Goal: Information Seeking & Learning: Learn about a topic

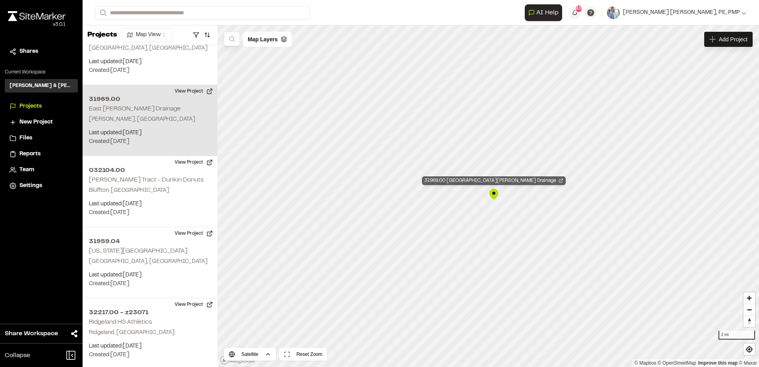
scroll to position [2652, 0]
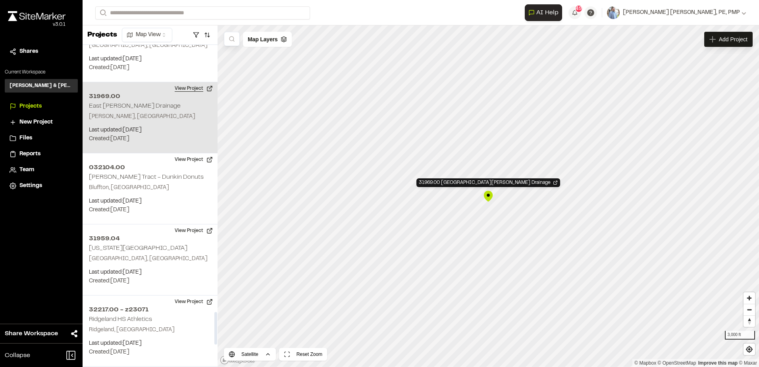
click at [182, 82] on button "View Project" at bounding box center [194, 88] width 48 height 13
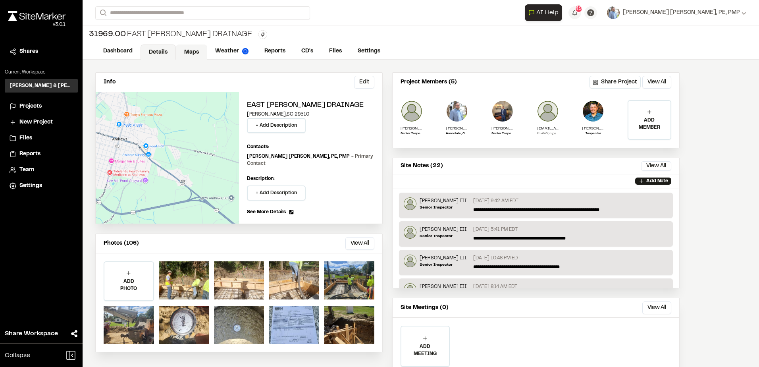
click at [189, 53] on link "Maps" at bounding box center [191, 51] width 31 height 15
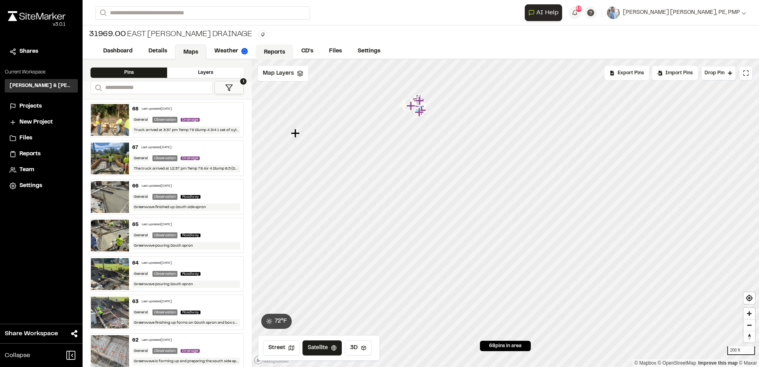
click at [274, 48] on link "Reports" at bounding box center [275, 51] width 38 height 15
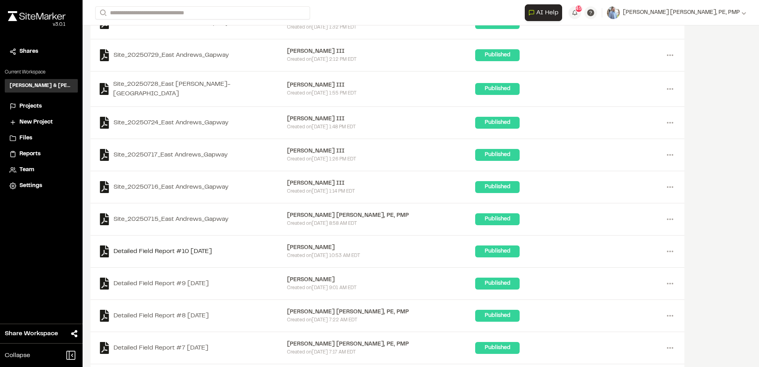
scroll to position [522, 0]
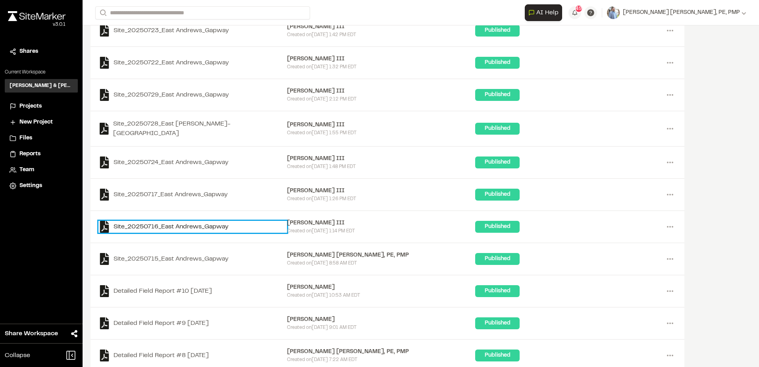
click at [180, 221] on link "Site_20250716_East Andrews_Gapway" at bounding box center [192, 227] width 189 height 12
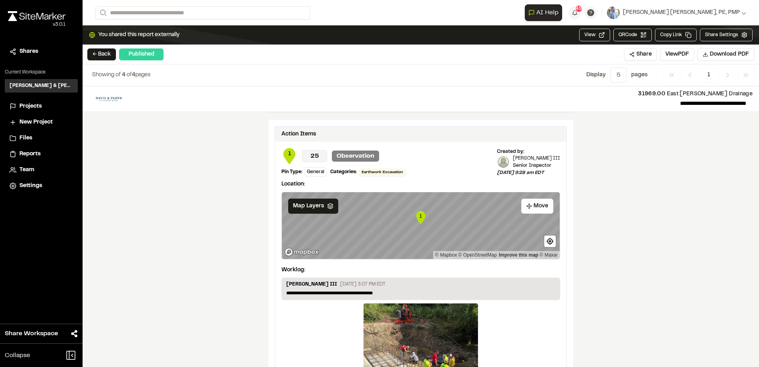
scroll to position [715, 0]
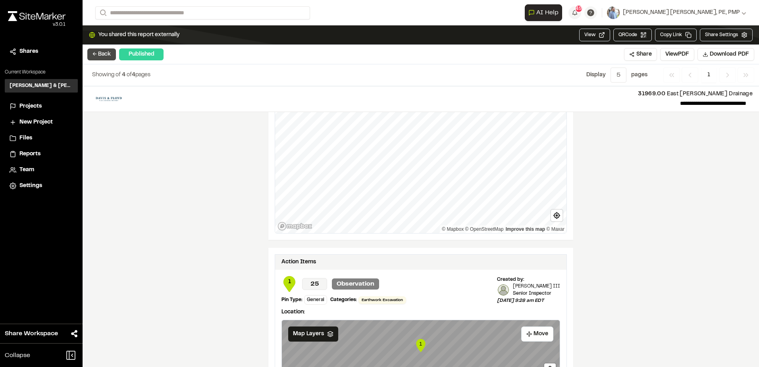
click at [106, 56] on button "← Back" at bounding box center [101, 54] width 29 height 12
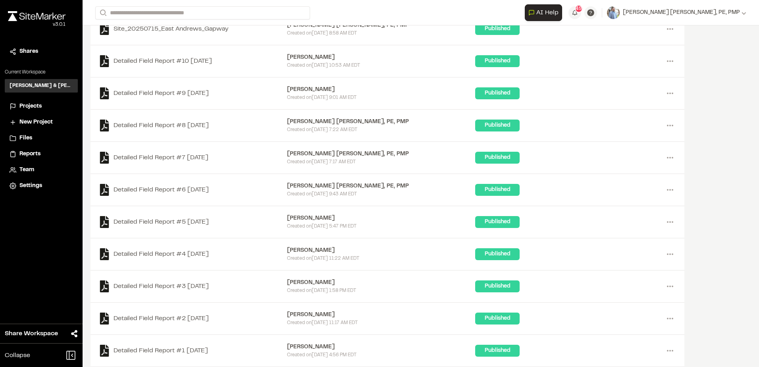
scroll to position [757, 0]
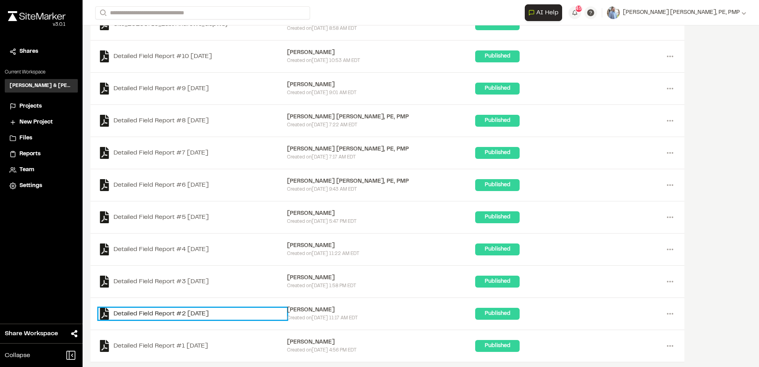
click at [162, 311] on link "Detailed Field Report #2 [DATE]" at bounding box center [192, 314] width 189 height 12
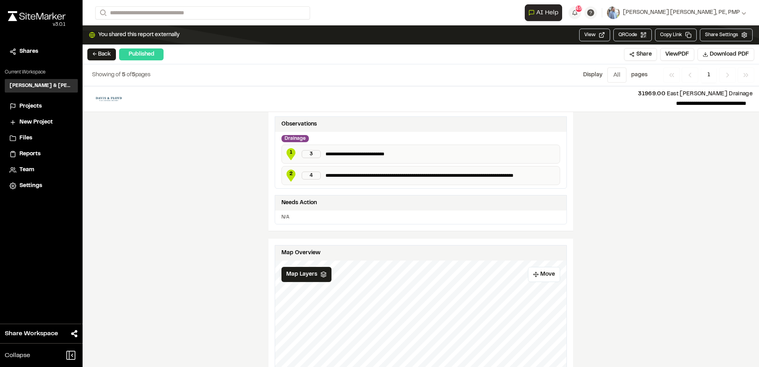
scroll to position [357, 0]
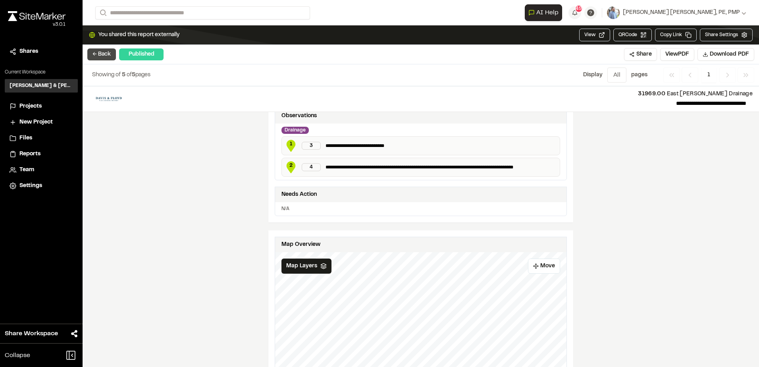
click at [100, 58] on button "← Back" at bounding box center [101, 54] width 29 height 12
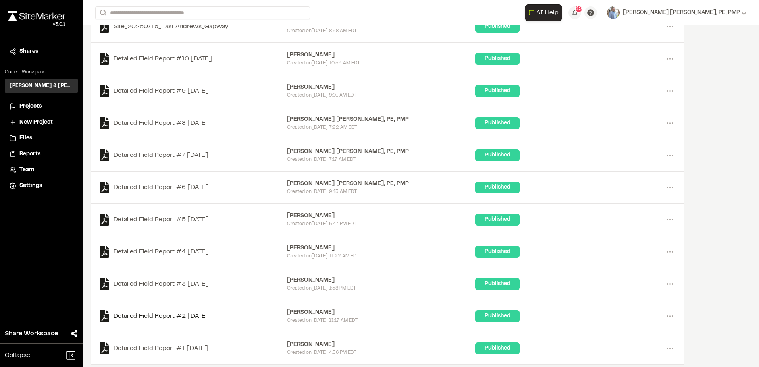
scroll to position [757, 0]
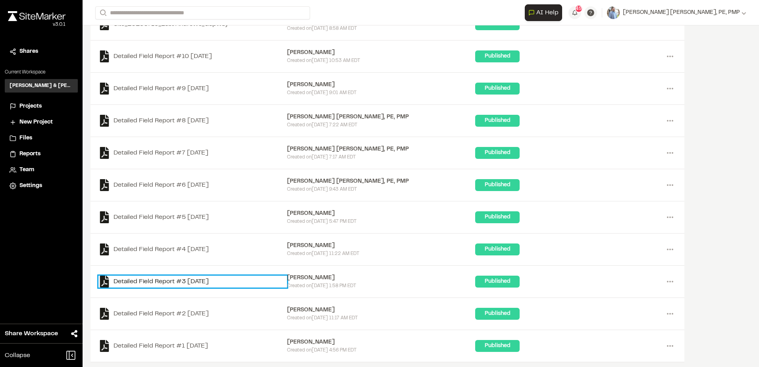
click at [201, 276] on link "Detailed Field Report #3 [DATE]" at bounding box center [192, 282] width 189 height 12
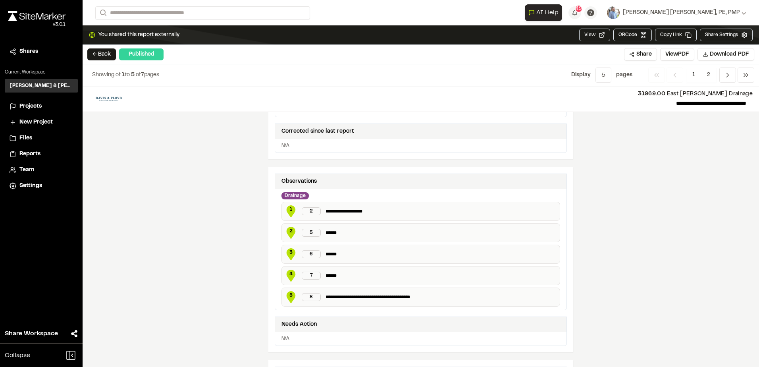
scroll to position [318, 0]
click at [96, 52] on button "← Back" at bounding box center [101, 54] width 29 height 12
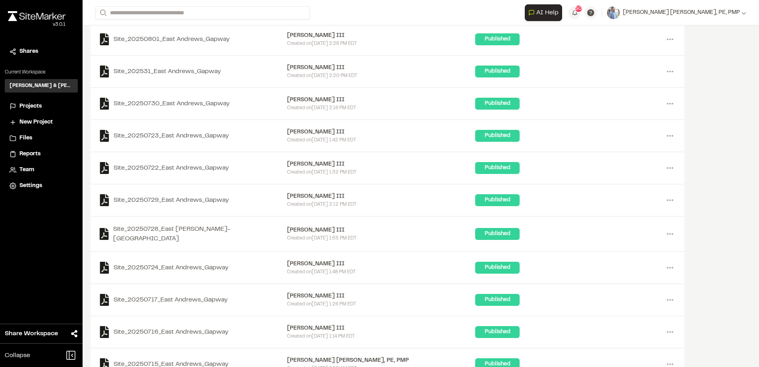
scroll to position [403, 0]
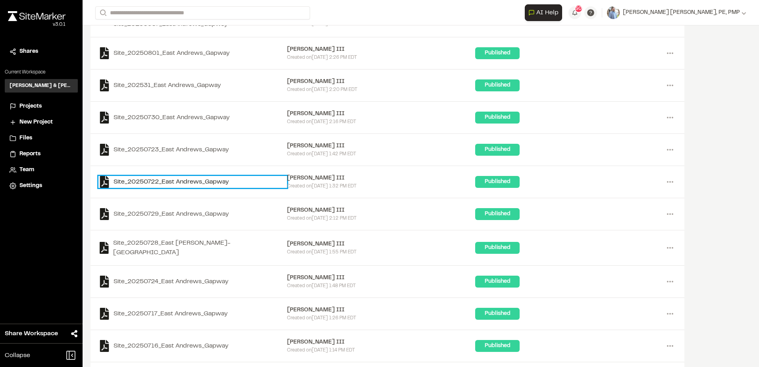
click at [126, 180] on link "Site_20250722_East Andrews_Gapway" at bounding box center [192, 182] width 189 height 12
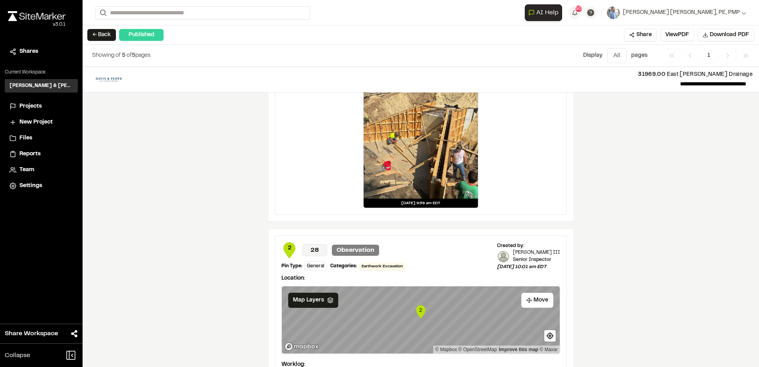
scroll to position [1041, 0]
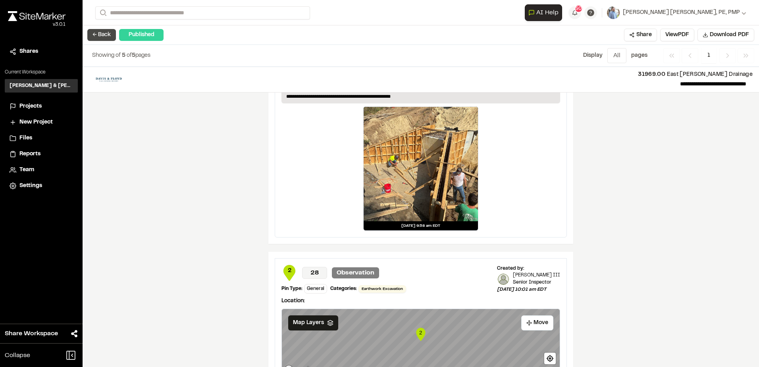
click at [96, 36] on button "← Back" at bounding box center [101, 35] width 29 height 12
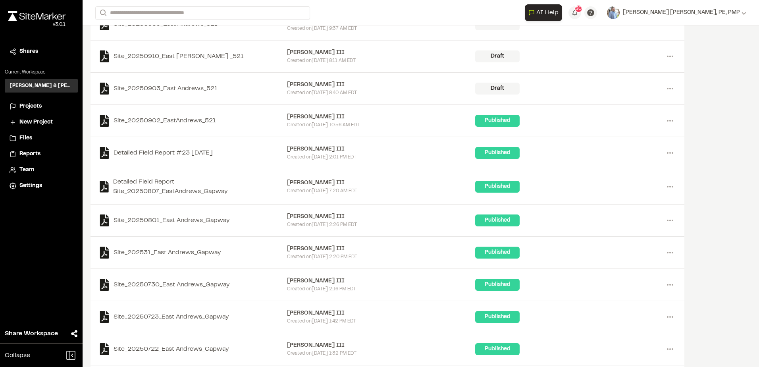
scroll to position [238, 0]
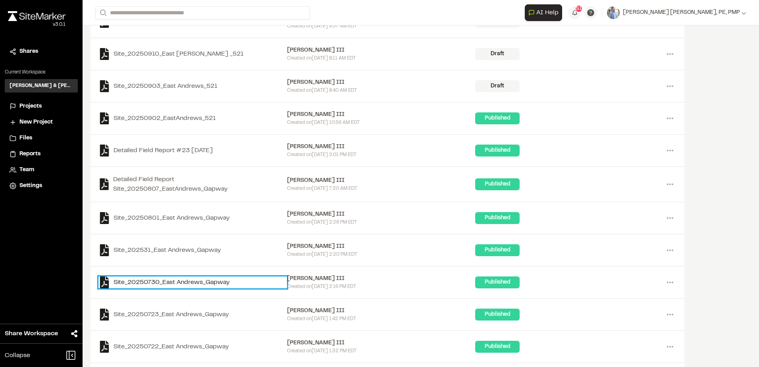
click at [149, 284] on link "Site_20250730_East Andrews_Gapway" at bounding box center [192, 282] width 189 height 12
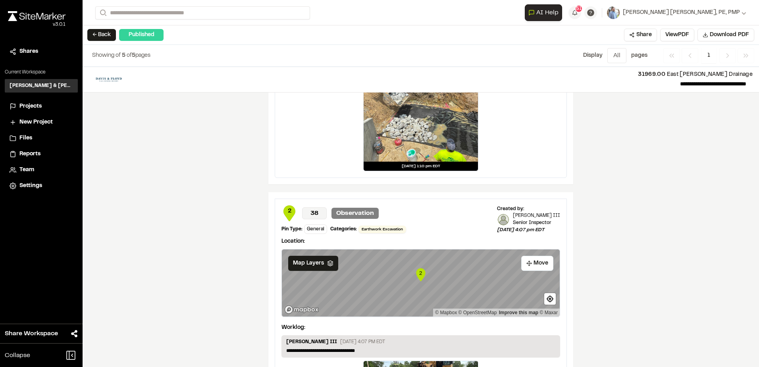
scroll to position [1247, 0]
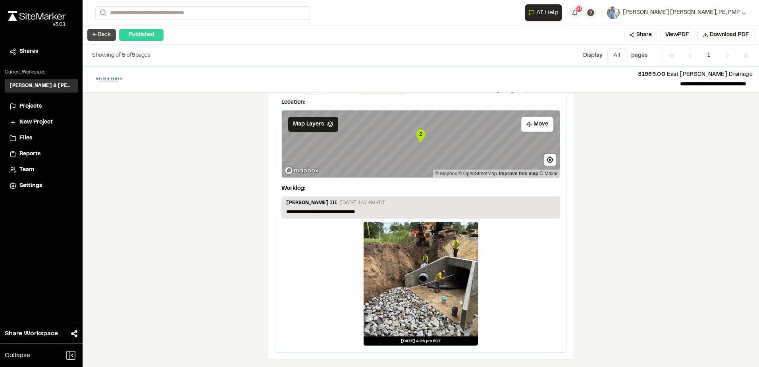
click at [100, 37] on button "← Back" at bounding box center [101, 35] width 29 height 12
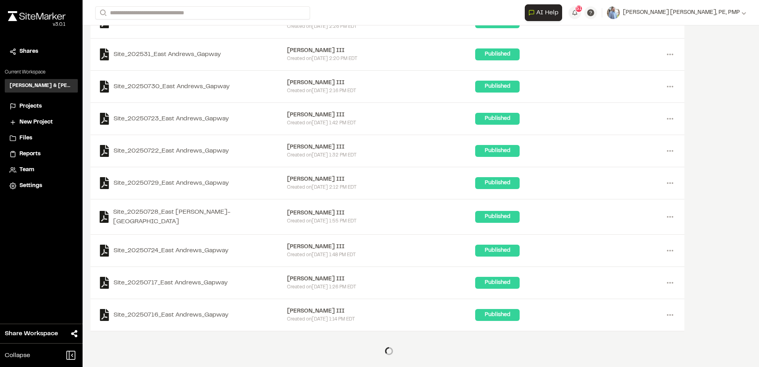
scroll to position [437, 0]
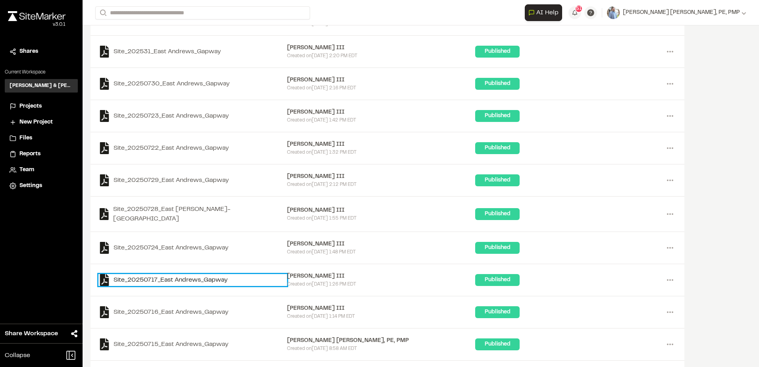
click at [128, 276] on link "Site_20250717_East Andrews_Gapway" at bounding box center [192, 280] width 189 height 12
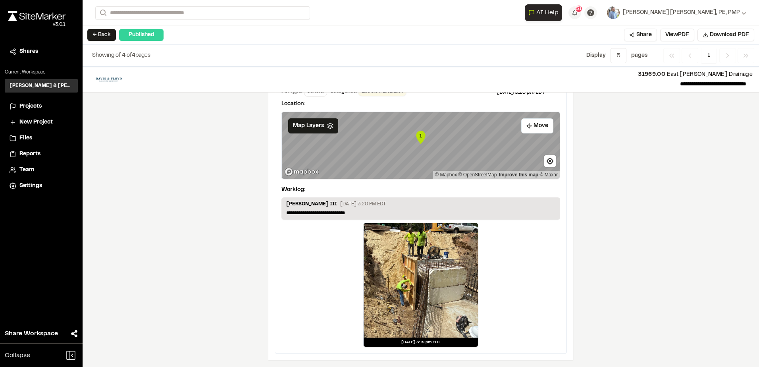
scroll to position [905, 0]
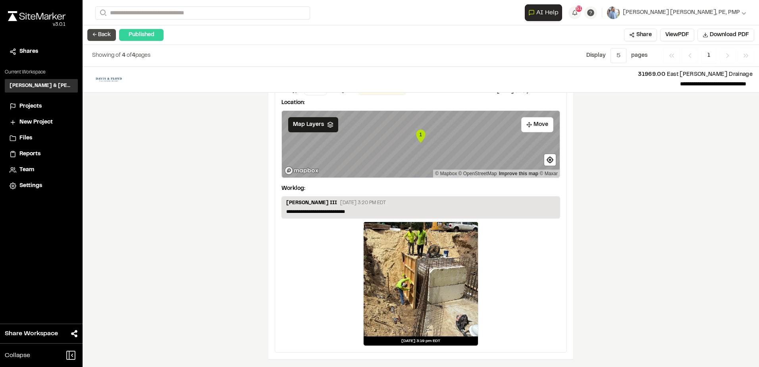
click at [102, 40] on button "← Back" at bounding box center [101, 35] width 29 height 12
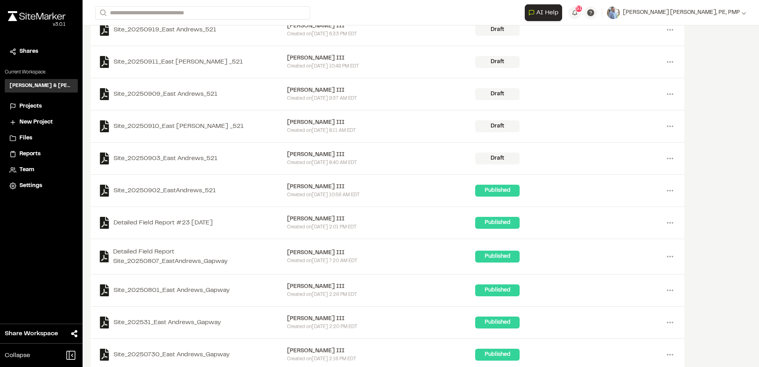
scroll to position [165, 0]
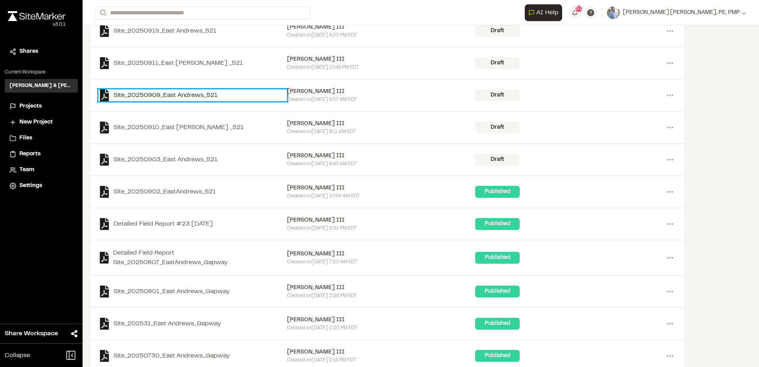
click at [149, 99] on link "Site_20250909_East Andrews_521" at bounding box center [192, 95] width 189 height 12
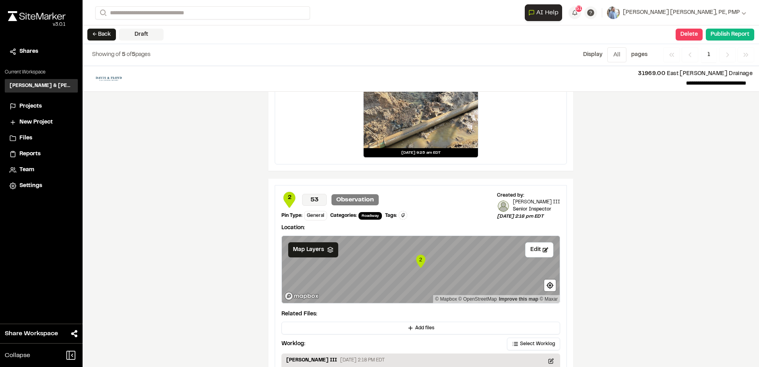
scroll to position [1156, 0]
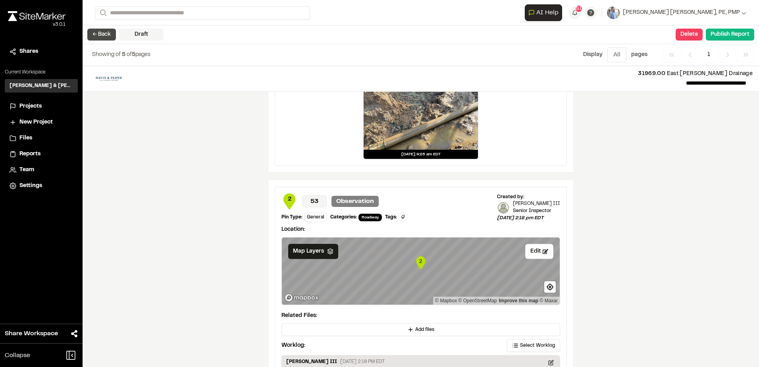
click at [99, 35] on button "← Back" at bounding box center [101, 35] width 29 height 12
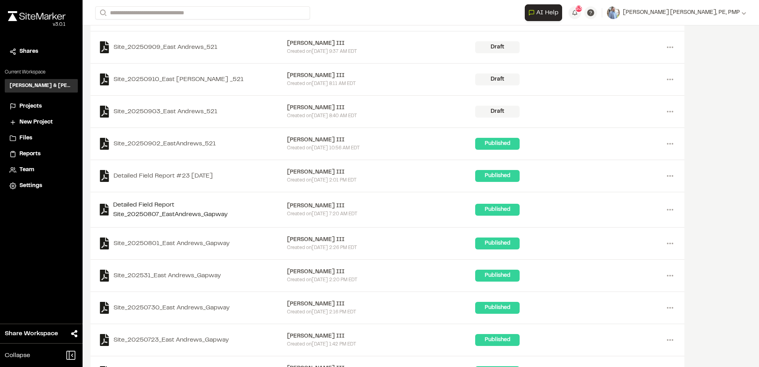
scroll to position [199, 0]
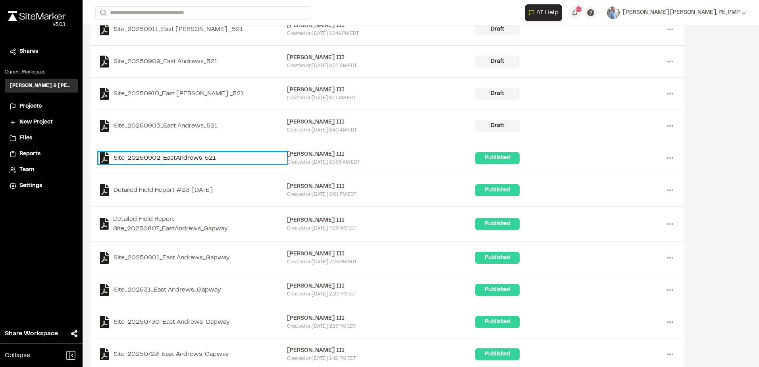
click at [160, 158] on link "Site_20250902_EastAndrews_521" at bounding box center [192, 158] width 189 height 12
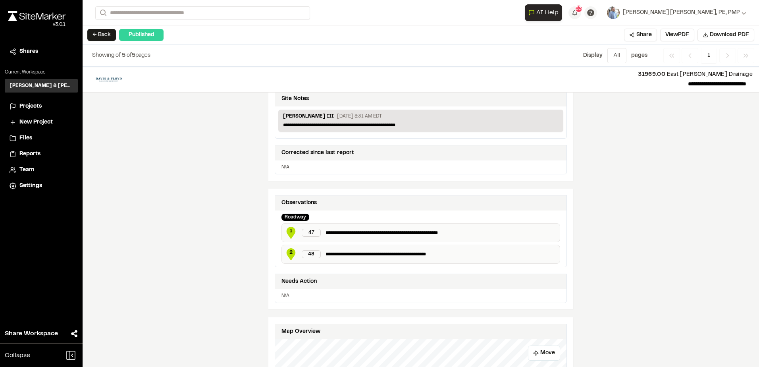
scroll to position [278, 0]
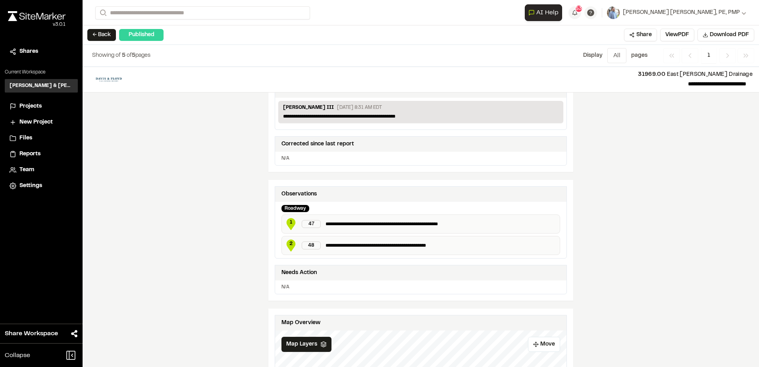
click at [102, 28] on div "← Back Published Share View PDF Download PDF" at bounding box center [421, 34] width 677 height 19
click at [102, 34] on button "← Back" at bounding box center [101, 35] width 29 height 12
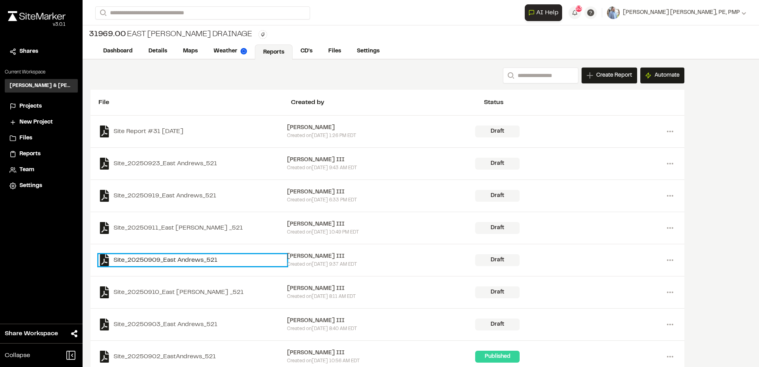
click at [146, 259] on link "Site_20250909_East Andrews_521" at bounding box center [192, 260] width 189 height 12
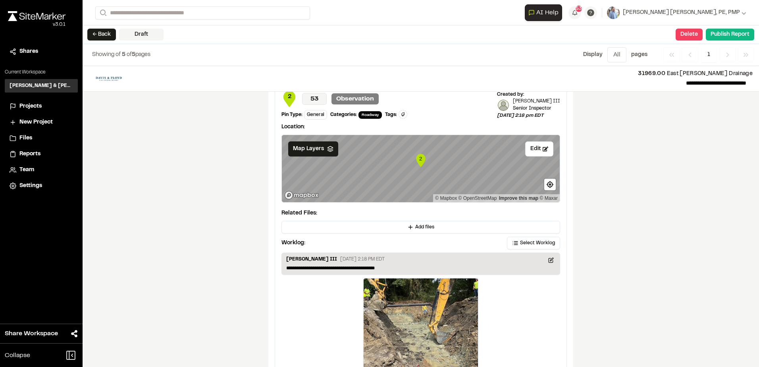
scroll to position [1315, 0]
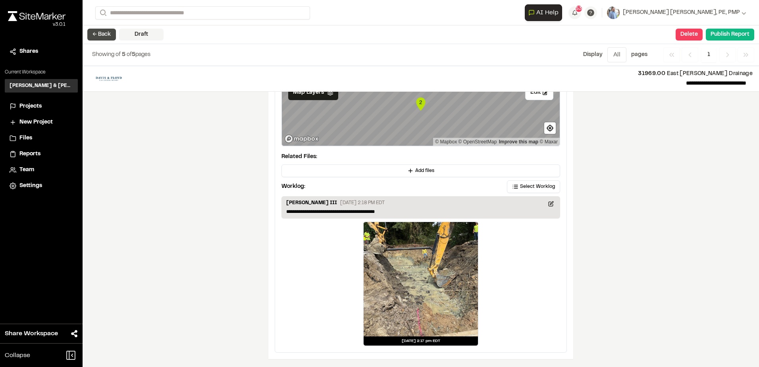
click at [101, 33] on button "← Back" at bounding box center [101, 35] width 29 height 12
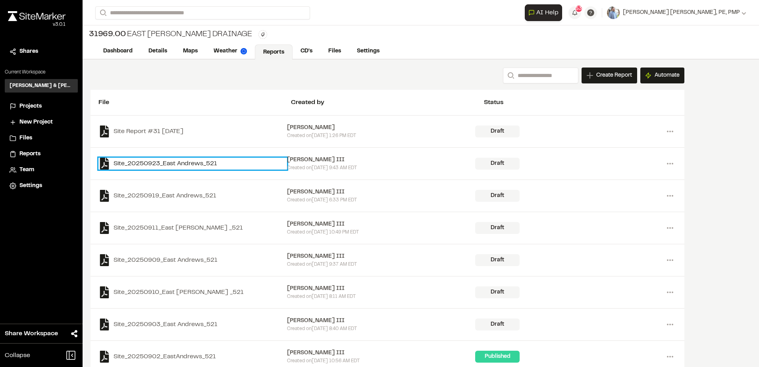
click at [150, 162] on link "Site_20250923_East Andrews_521" at bounding box center [192, 164] width 189 height 12
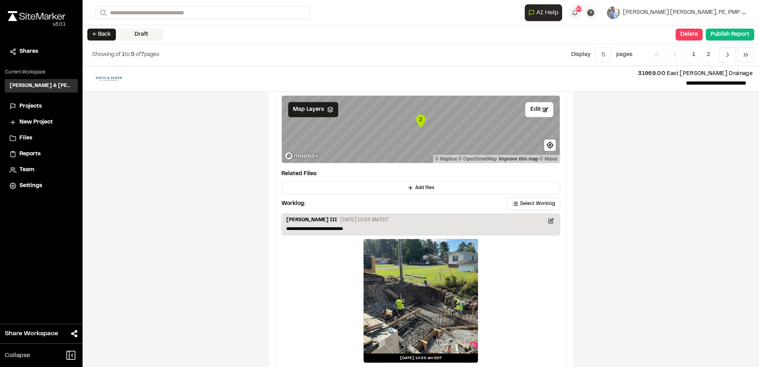
scroll to position [1358, 0]
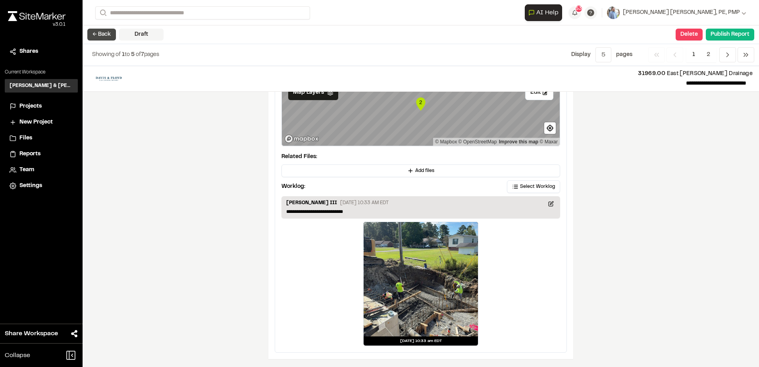
click at [108, 36] on button "← Back" at bounding box center [101, 35] width 29 height 12
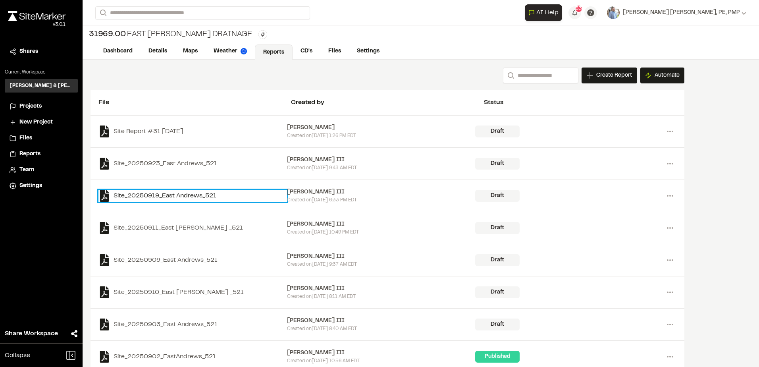
click at [162, 190] on link "Site_20250919_East Andrews_521" at bounding box center [192, 196] width 189 height 12
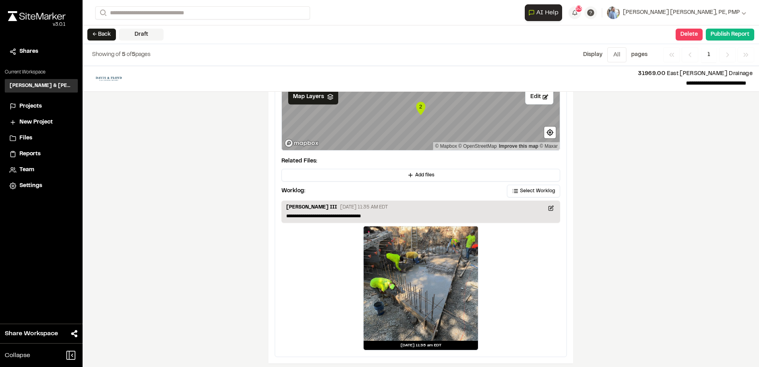
scroll to position [1315, 0]
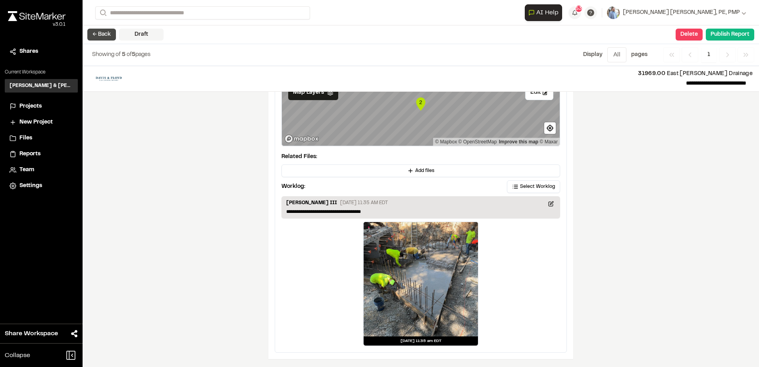
click at [103, 33] on button "← Back" at bounding box center [101, 35] width 29 height 12
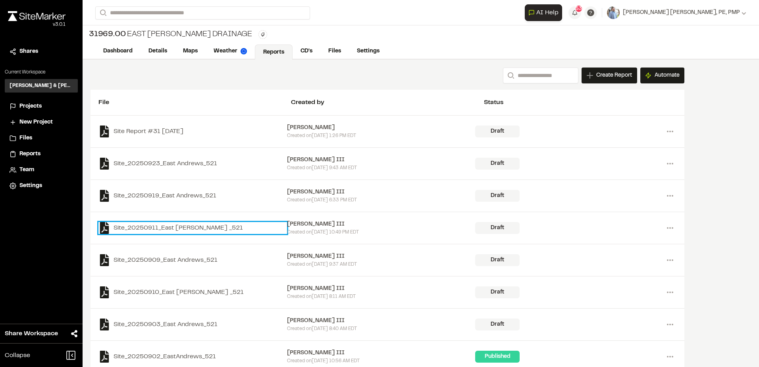
click at [160, 226] on link "Site_20250911_East [PERSON_NAME] _521" at bounding box center [192, 228] width 189 height 12
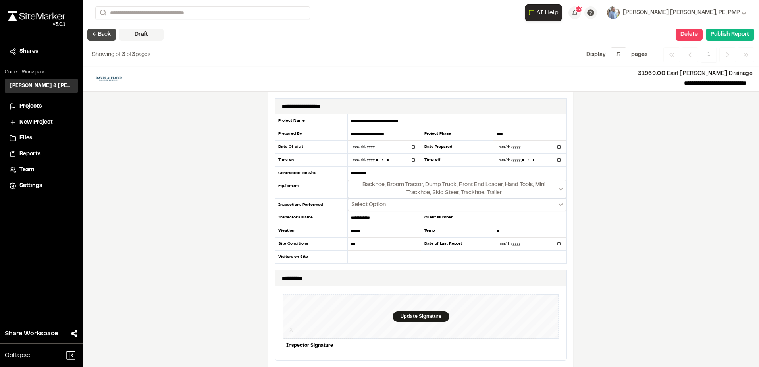
click at [96, 31] on button "← Back" at bounding box center [101, 35] width 29 height 12
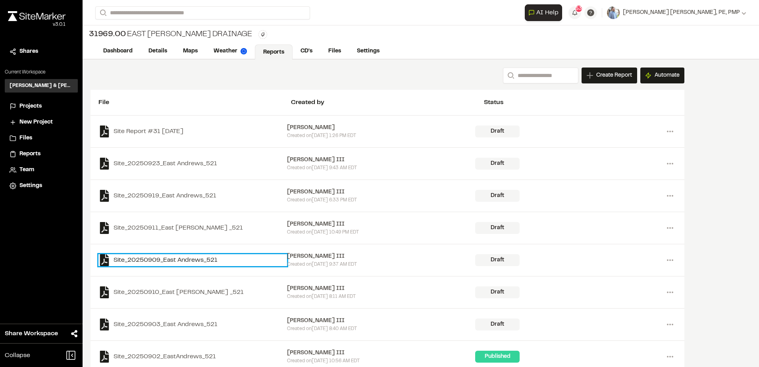
click at [151, 261] on link "Site_20250909_East Andrews_521" at bounding box center [192, 260] width 189 height 12
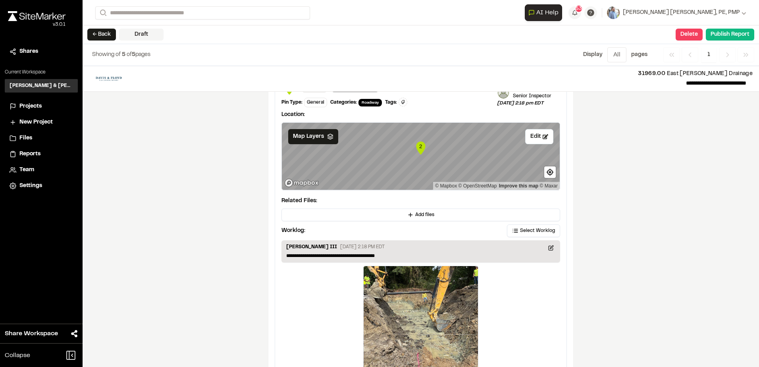
scroll to position [1315, 0]
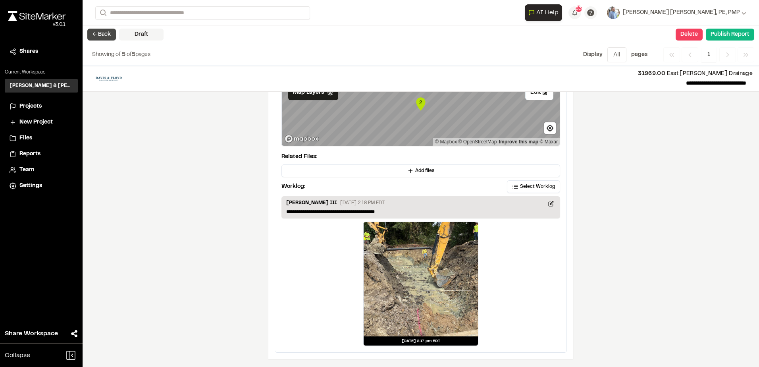
click at [94, 33] on button "← Back" at bounding box center [101, 35] width 29 height 12
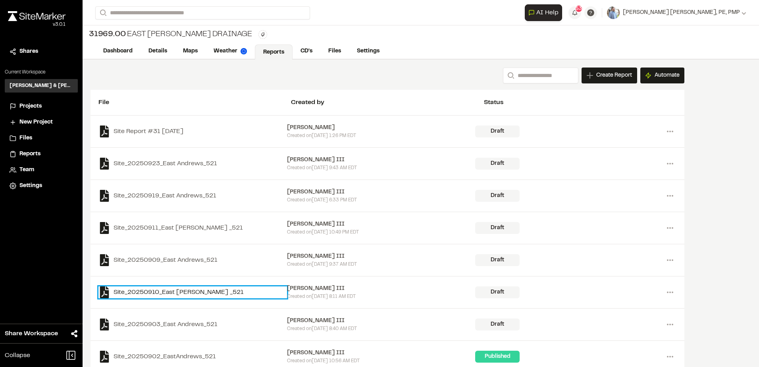
click at [156, 294] on link "Site_20250910_East [PERSON_NAME] _521" at bounding box center [192, 292] width 189 height 12
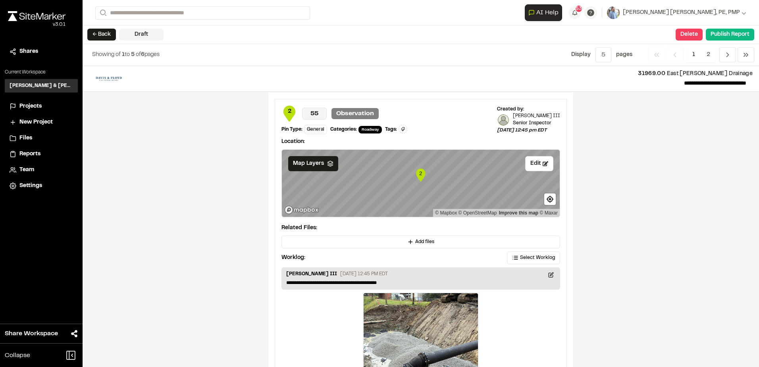
scroll to position [1336, 0]
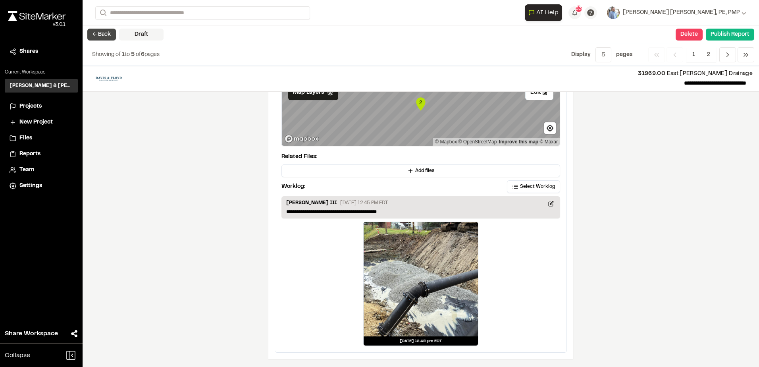
click at [89, 37] on button "← Back" at bounding box center [101, 35] width 29 height 12
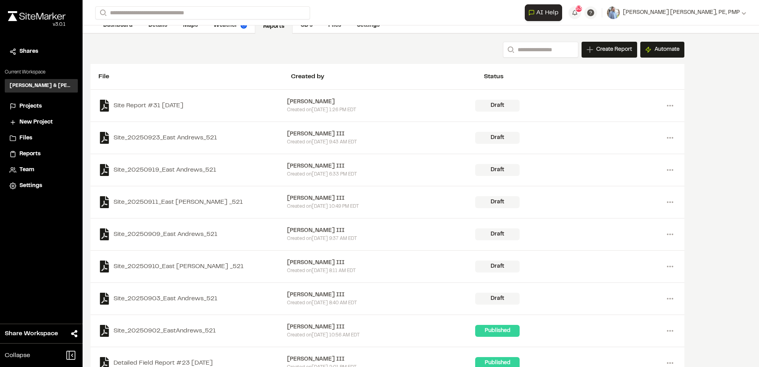
scroll to position [40, 0]
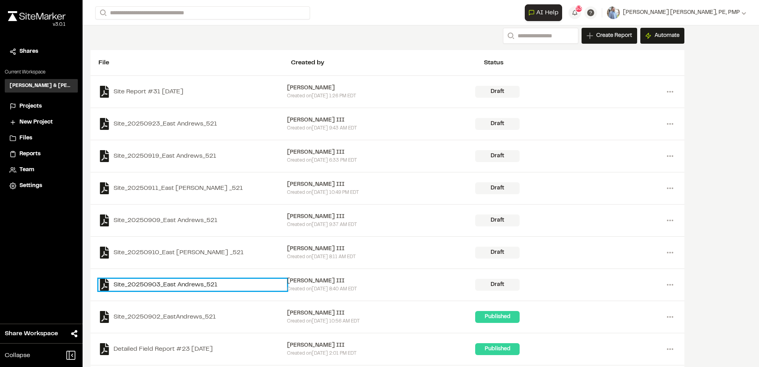
click at [154, 284] on link "Site_20250903_East Andrews_521" at bounding box center [192, 285] width 189 height 12
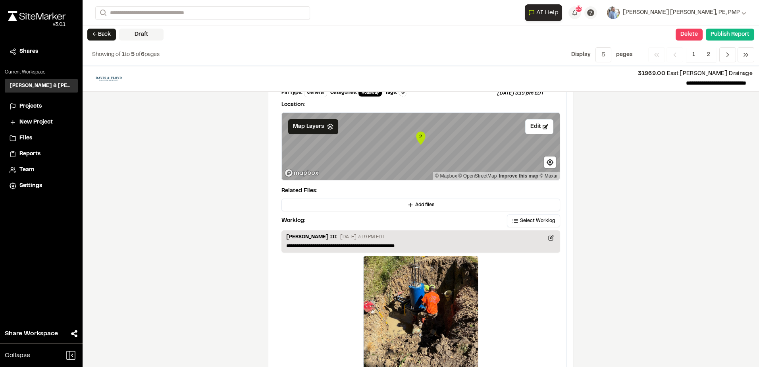
scroll to position [1330, 0]
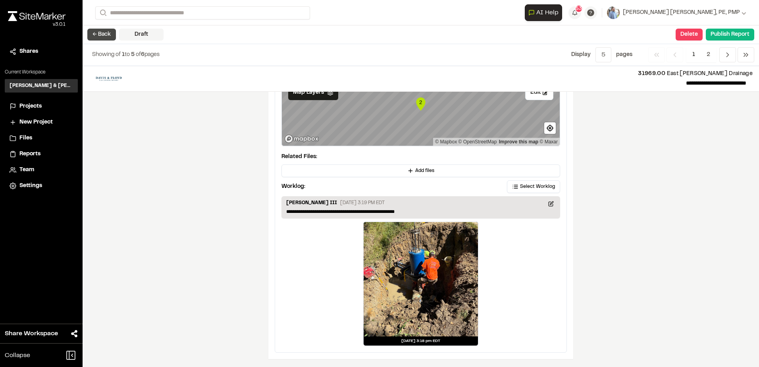
click at [96, 34] on button "← Back" at bounding box center [101, 35] width 29 height 12
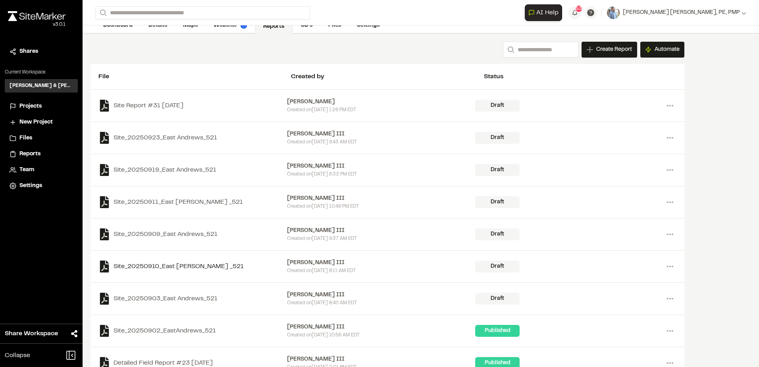
scroll to position [40, 0]
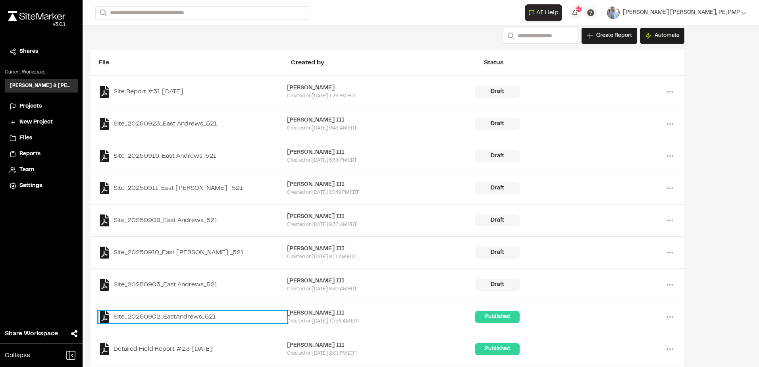
click at [165, 317] on link "Site_20250902_EastAndrews_521" at bounding box center [192, 317] width 189 height 12
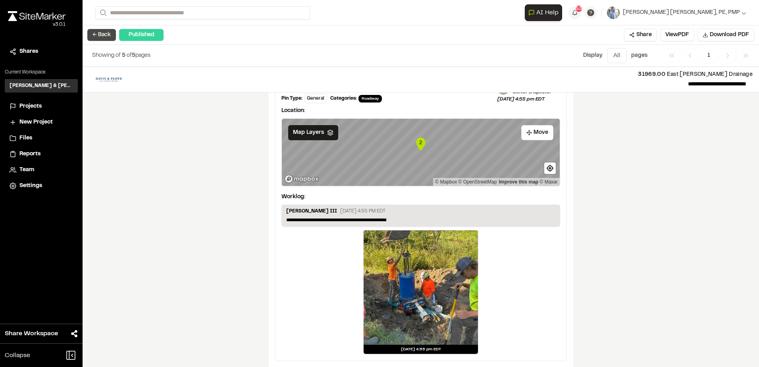
scroll to position [1240, 0]
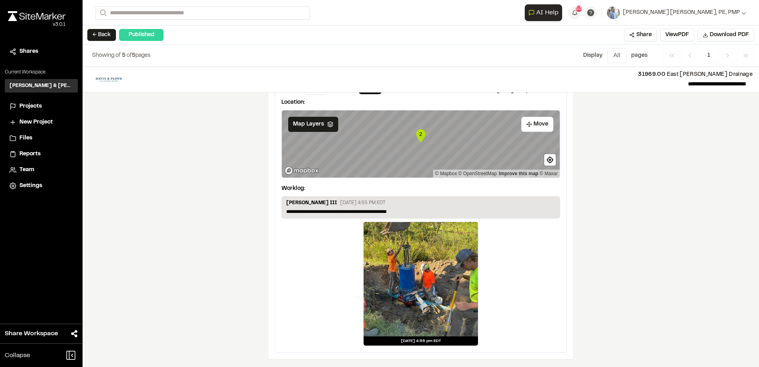
click at [98, 42] on div "← Back Published Share View PDF Download PDF" at bounding box center [421, 34] width 677 height 19
click at [99, 38] on button "← Back" at bounding box center [101, 35] width 29 height 12
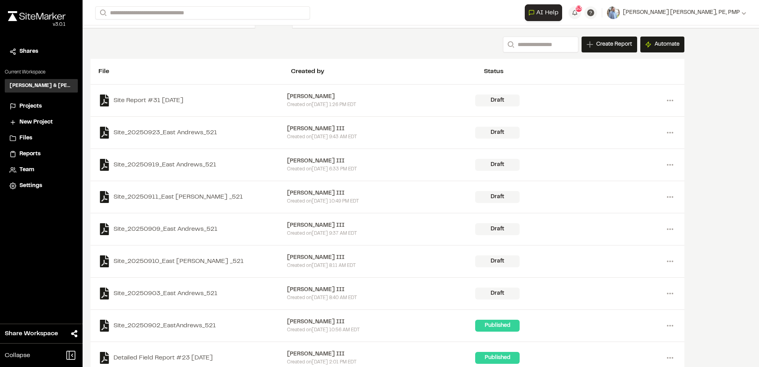
scroll to position [79, 0]
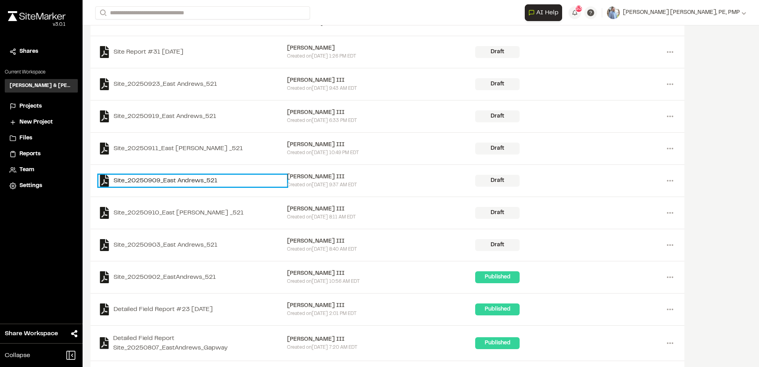
click at [197, 178] on link "Site_20250909_East Andrews_521" at bounding box center [192, 181] width 189 height 12
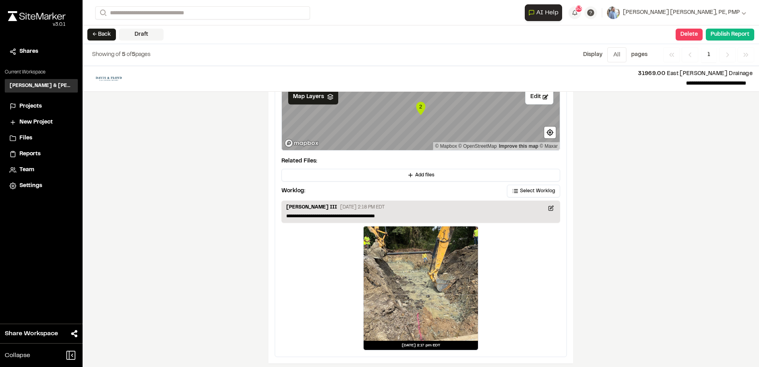
scroll to position [1315, 0]
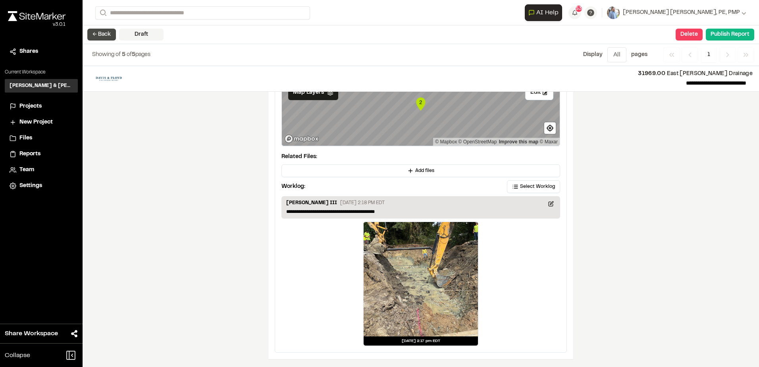
click at [107, 40] on button "← Back" at bounding box center [101, 35] width 29 height 12
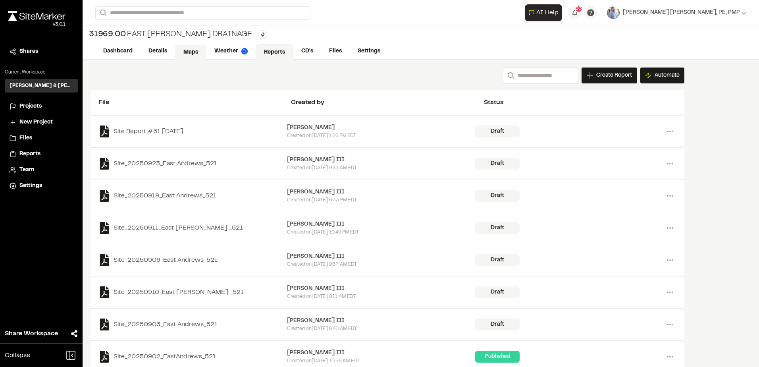
click at [180, 52] on link "Maps" at bounding box center [190, 51] width 31 height 15
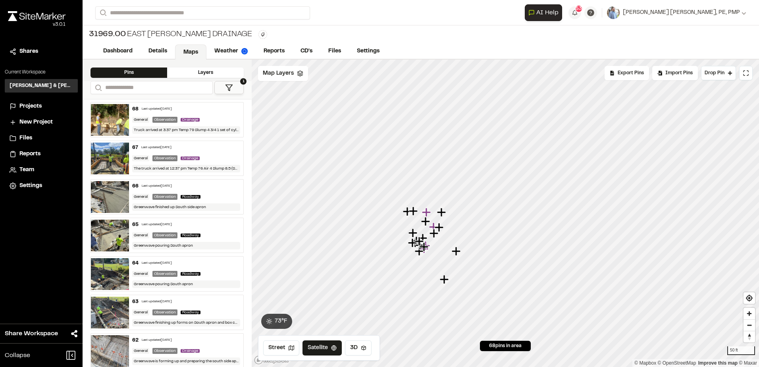
drag, startPoint x: 486, startPoint y: 236, endPoint x: 450, endPoint y: 277, distance: 54.3
click at [450, 277] on icon "Map marker" at bounding box center [445, 279] width 10 height 10
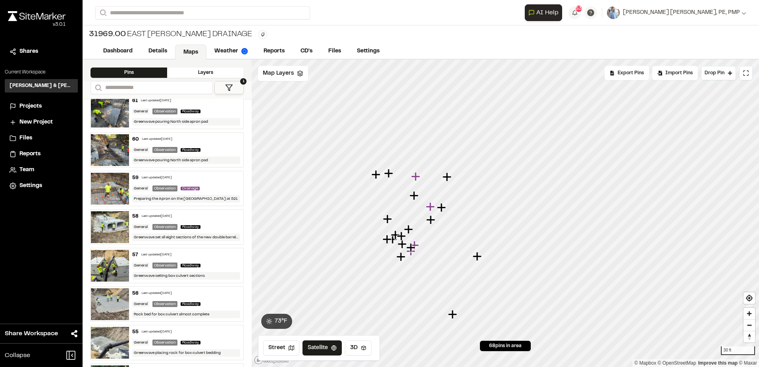
scroll to position [318, 0]
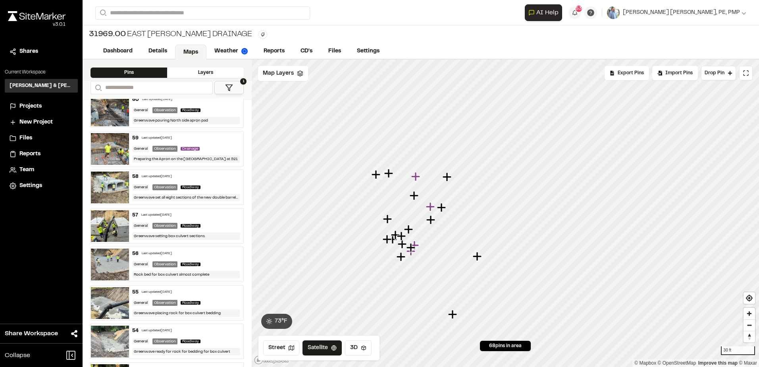
click at [105, 189] on img at bounding box center [110, 188] width 38 height 32
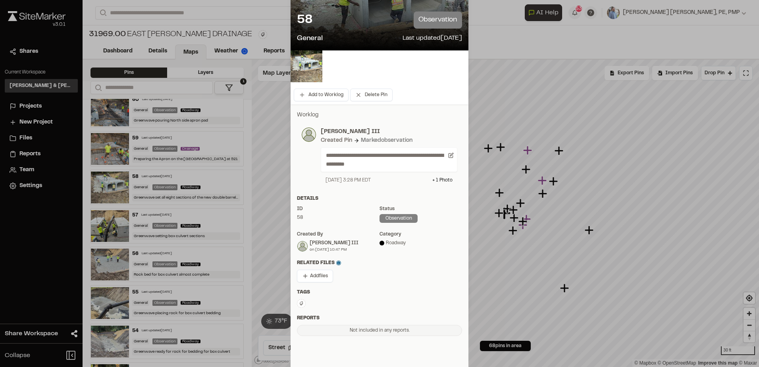
scroll to position [0, 0]
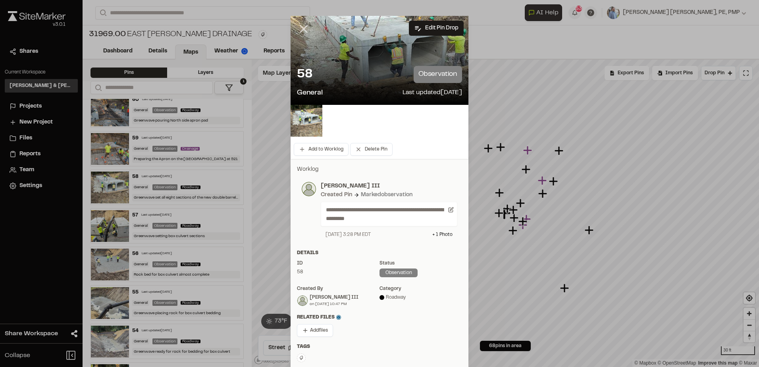
click at [299, 29] on icon at bounding box center [304, 29] width 14 height 14
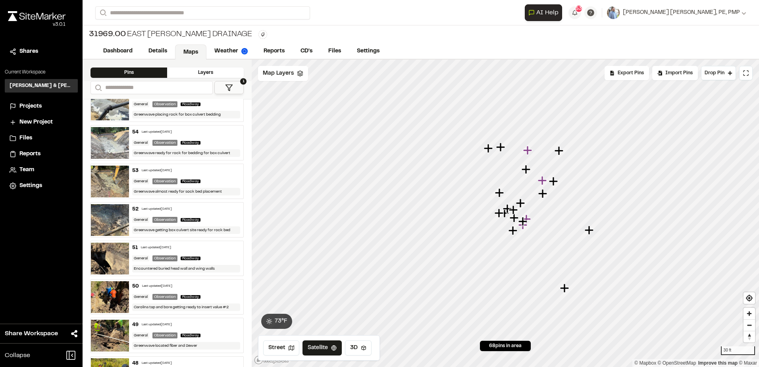
scroll to position [556, 0]
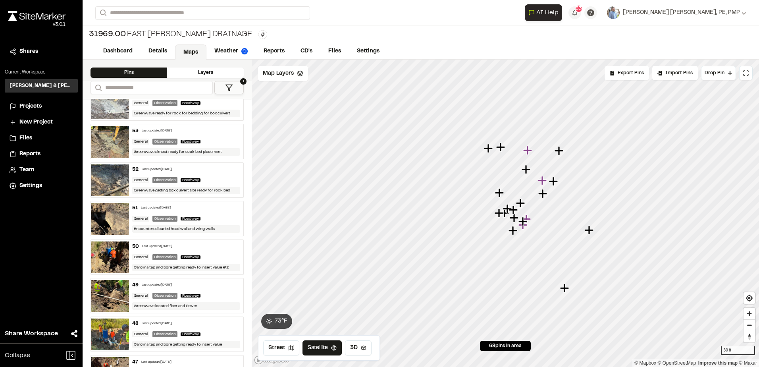
click at [106, 215] on img at bounding box center [110, 219] width 38 height 32
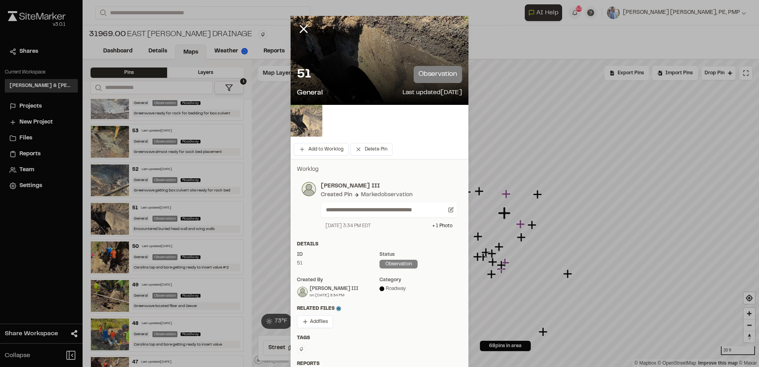
click at [311, 124] on img at bounding box center [307, 121] width 32 height 32
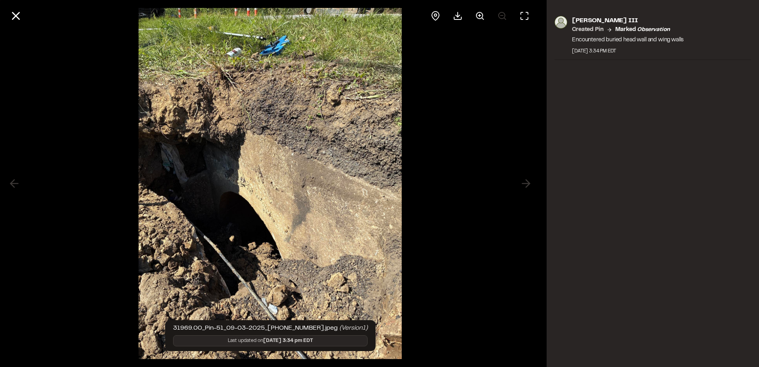
click at [14, 10] on icon at bounding box center [16, 16] width 14 height 14
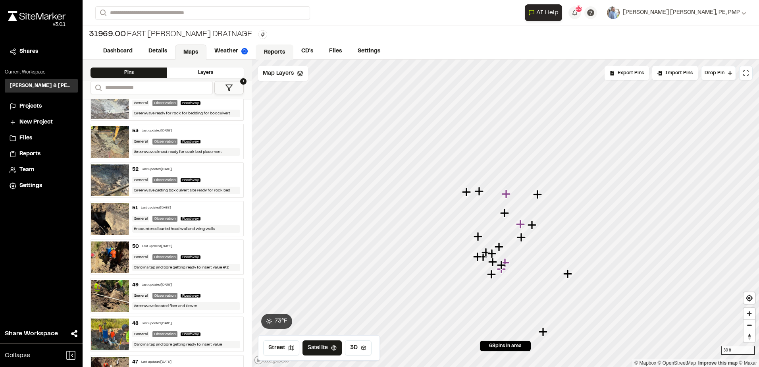
click at [280, 49] on link "Reports" at bounding box center [275, 51] width 38 height 15
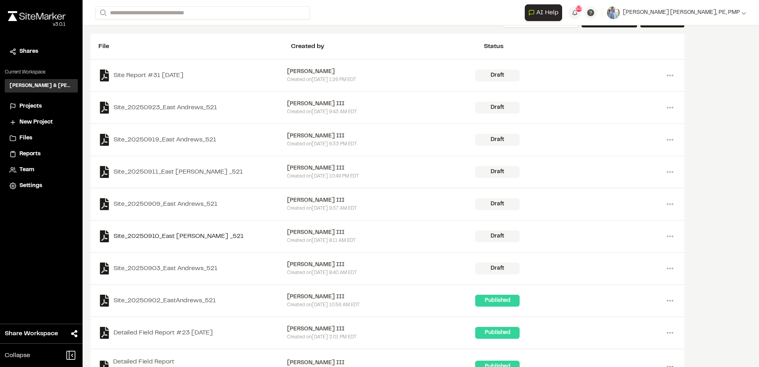
scroll to position [79, 0]
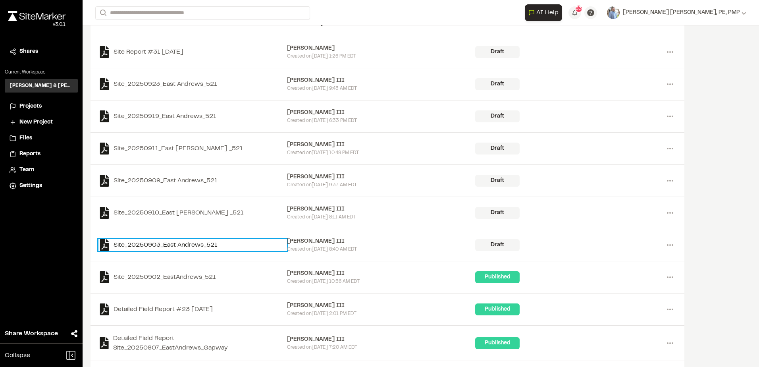
click at [184, 245] on link "Site_20250903_East Andrews_521" at bounding box center [192, 245] width 189 height 12
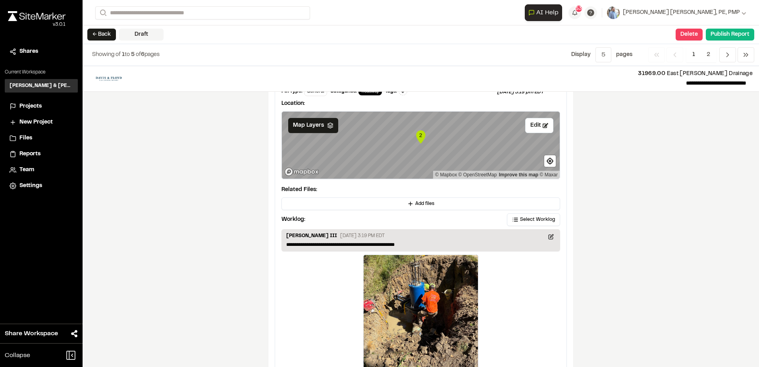
scroll to position [1330, 0]
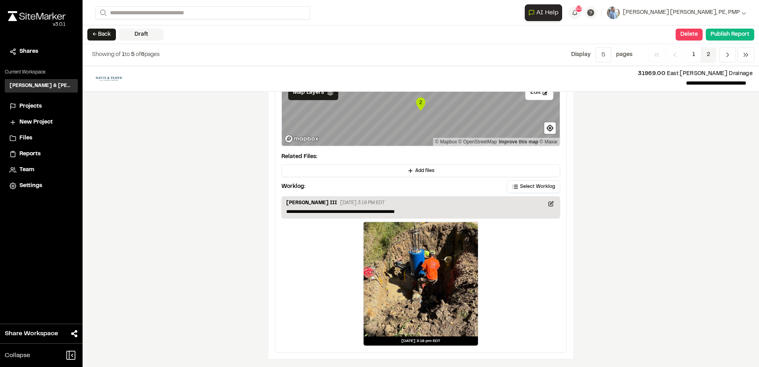
click at [706, 53] on span "2" at bounding box center [708, 54] width 15 height 15
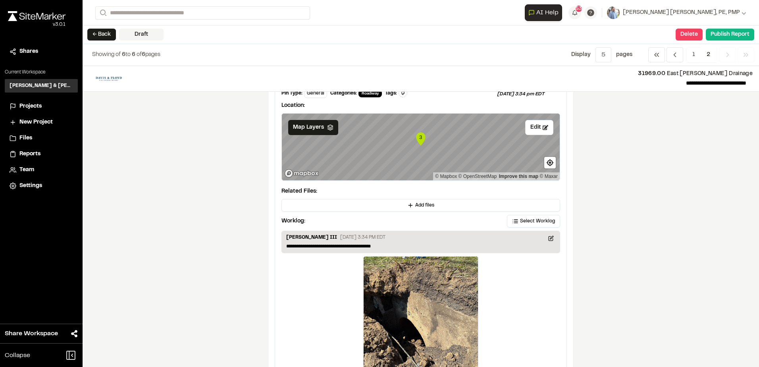
scroll to position [70, 0]
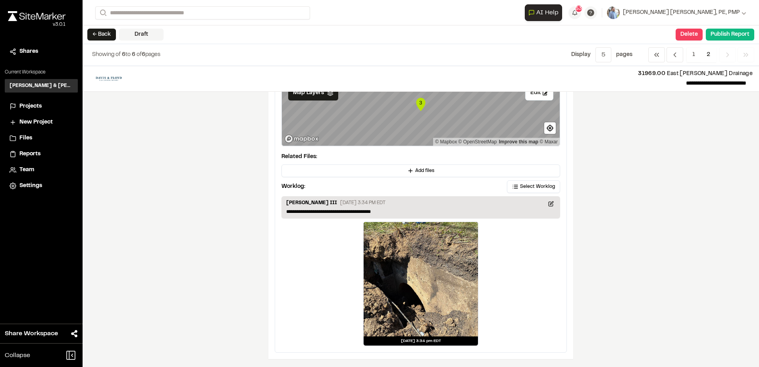
click at [415, 303] on div at bounding box center [421, 279] width 114 height 114
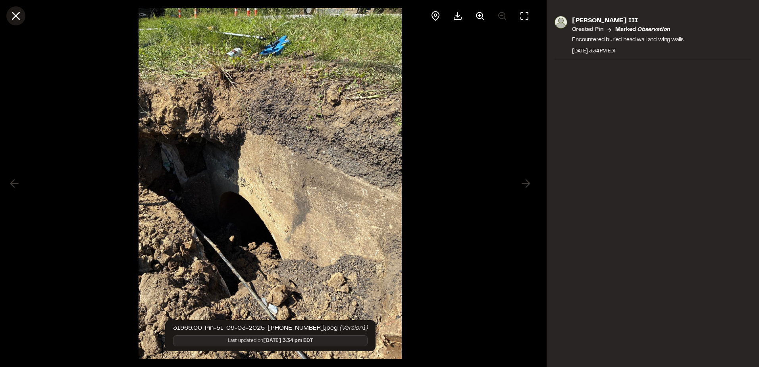
click at [22, 16] on icon at bounding box center [16, 16] width 14 height 14
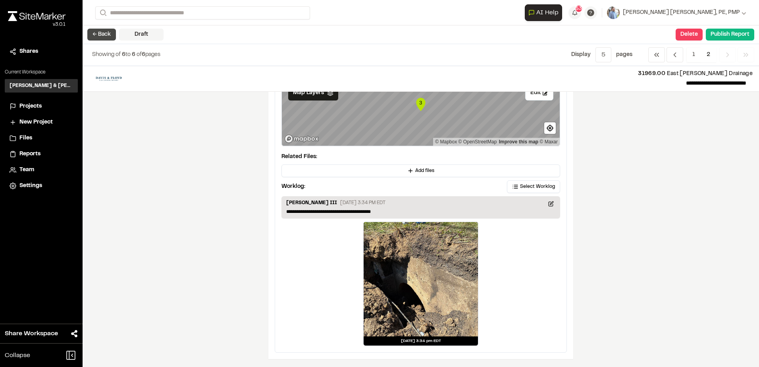
click at [105, 36] on button "← Back" at bounding box center [101, 35] width 29 height 12
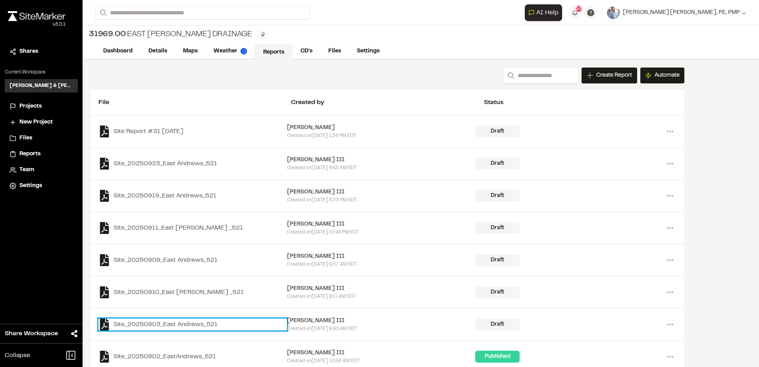
click at [164, 321] on link "Site_20250903_East Andrews_521" at bounding box center [192, 324] width 189 height 12
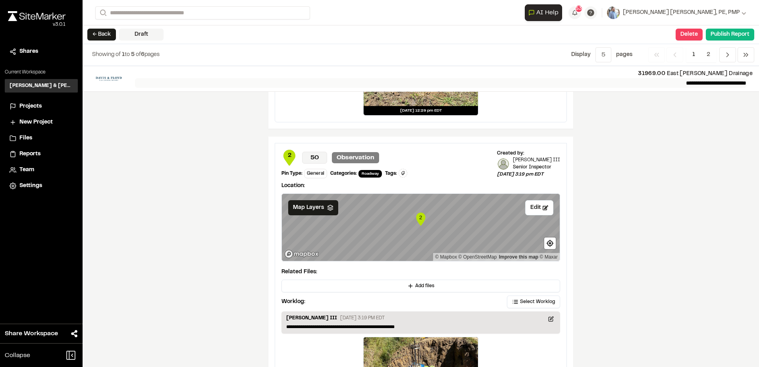
scroll to position [1231, 0]
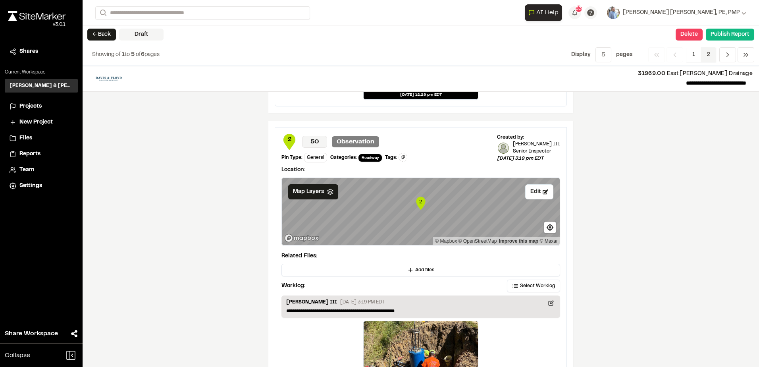
click at [710, 56] on span "2" at bounding box center [708, 54] width 15 height 15
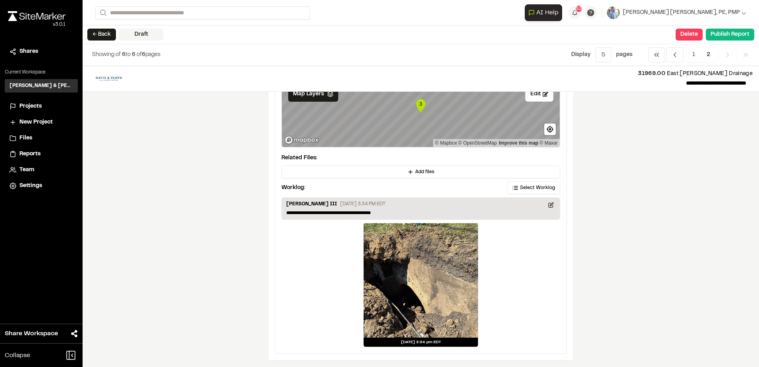
scroll to position [70, 0]
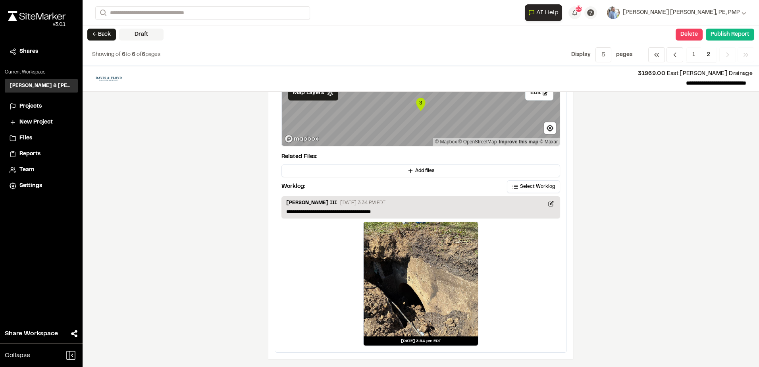
click at [102, 28] on div "← Back Draft Delete Confirm Report Removal Are you sure? This will completely d…" at bounding box center [421, 34] width 677 height 19
click at [101, 33] on button "← Back" at bounding box center [101, 35] width 29 height 12
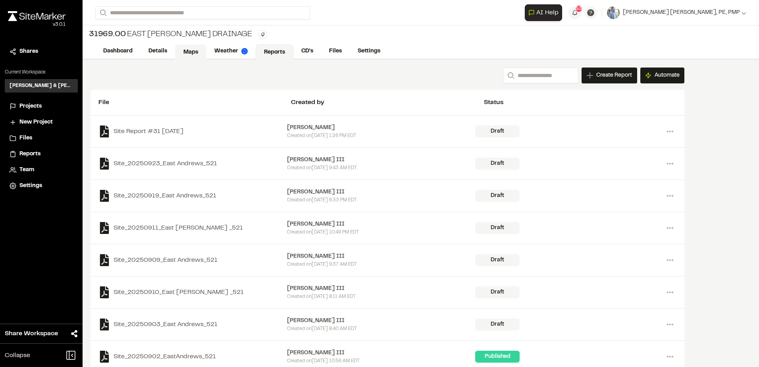
click at [179, 51] on link "Maps" at bounding box center [190, 51] width 31 height 15
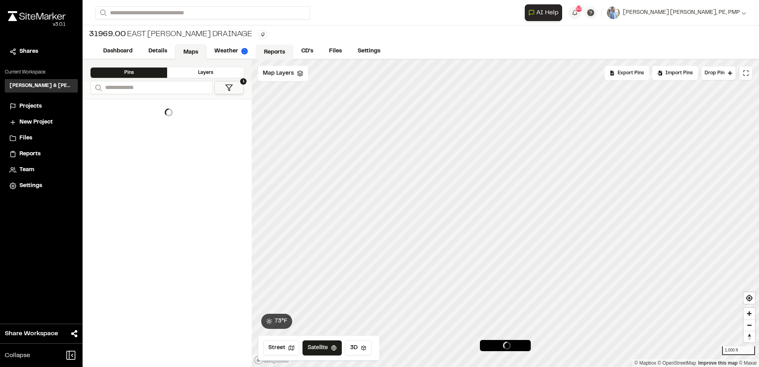
click at [275, 49] on link "Reports" at bounding box center [275, 51] width 38 height 15
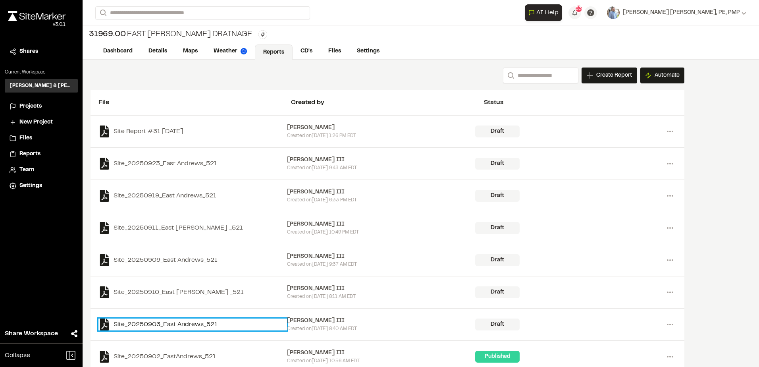
click at [180, 325] on link "Site_20250903_East Andrews_521" at bounding box center [192, 324] width 189 height 12
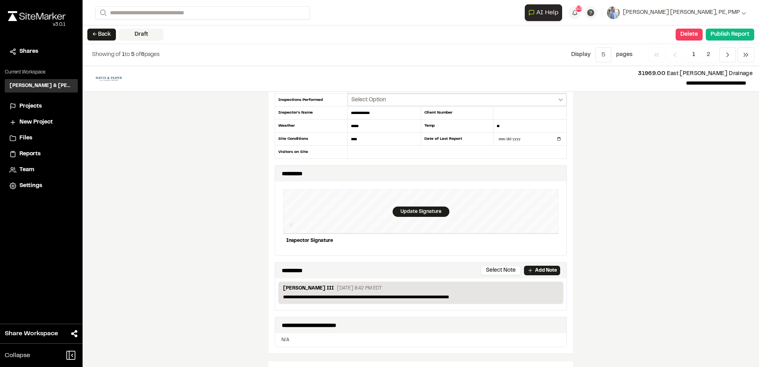
scroll to position [199, 0]
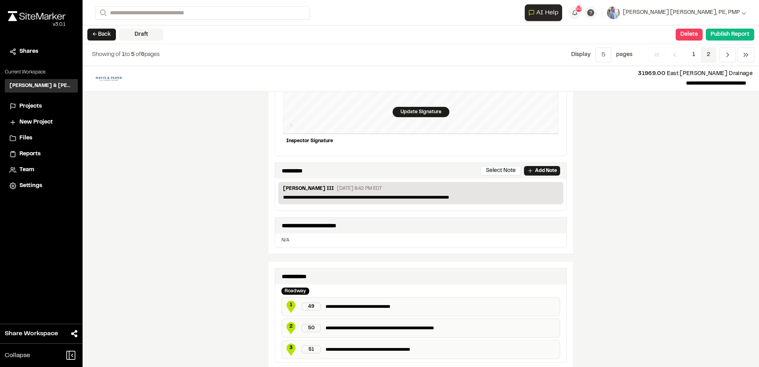
click at [712, 52] on span "2" at bounding box center [708, 54] width 15 height 15
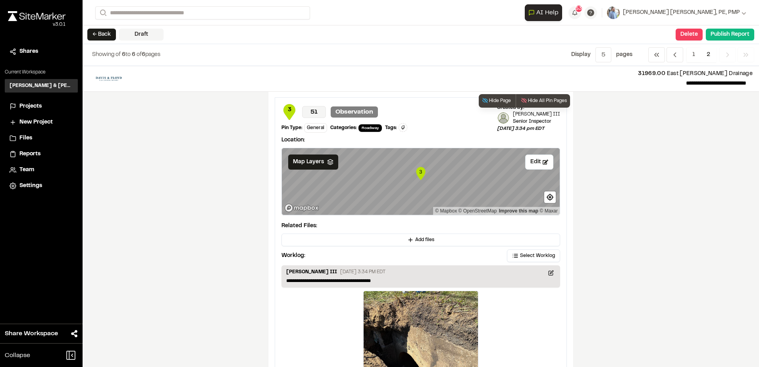
scroll to position [0, 0]
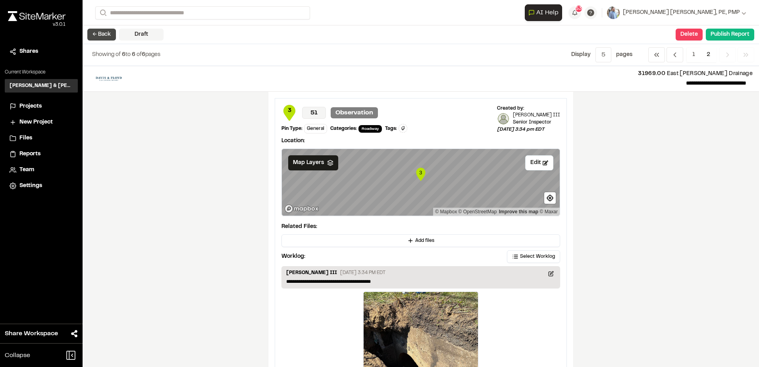
click at [110, 33] on button "← Back" at bounding box center [101, 35] width 29 height 12
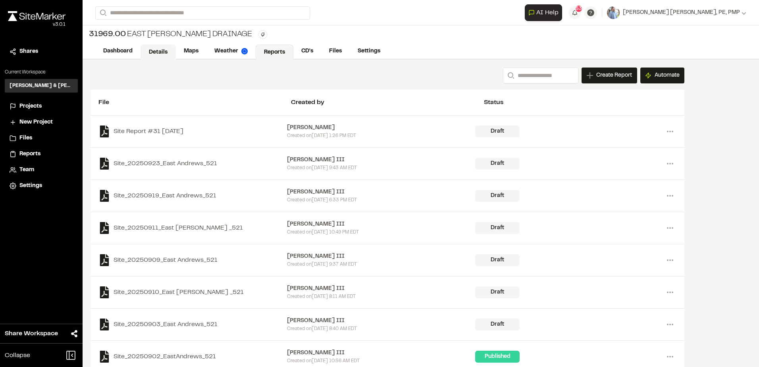
click at [160, 54] on link "Details" at bounding box center [158, 51] width 35 height 15
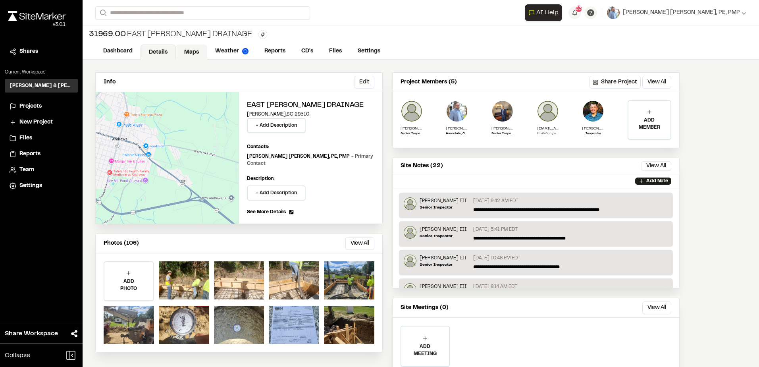
click at [191, 52] on link "Maps" at bounding box center [191, 51] width 31 height 15
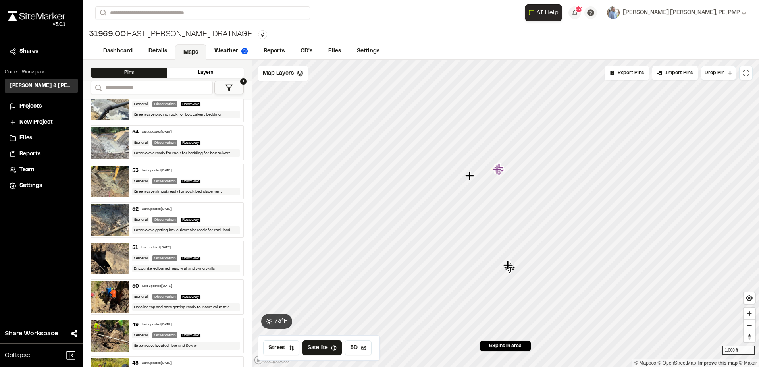
scroll to position [556, 0]
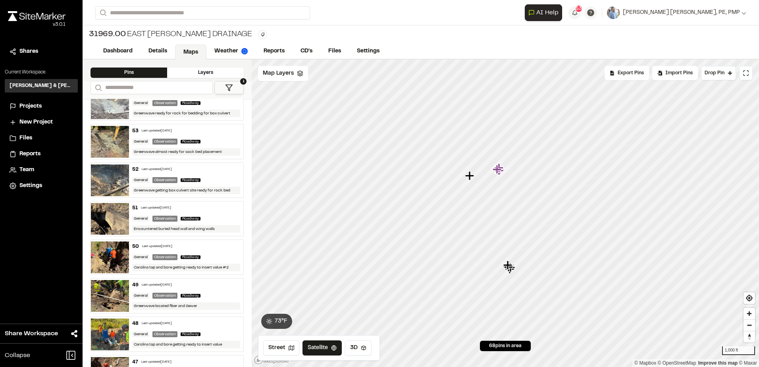
click at [113, 213] on img at bounding box center [110, 219] width 38 height 32
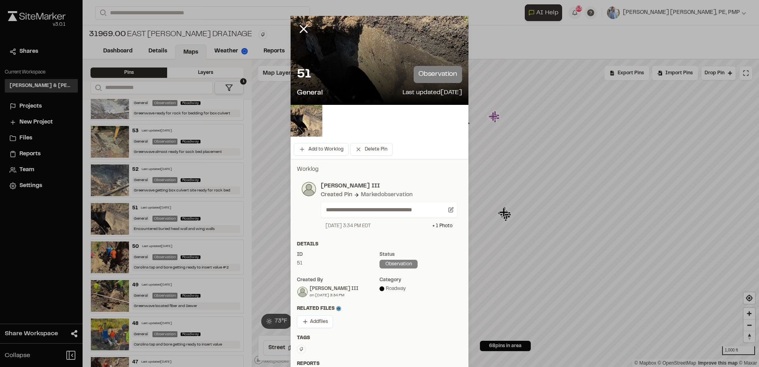
click at [301, 25] on icon at bounding box center [304, 29] width 14 height 14
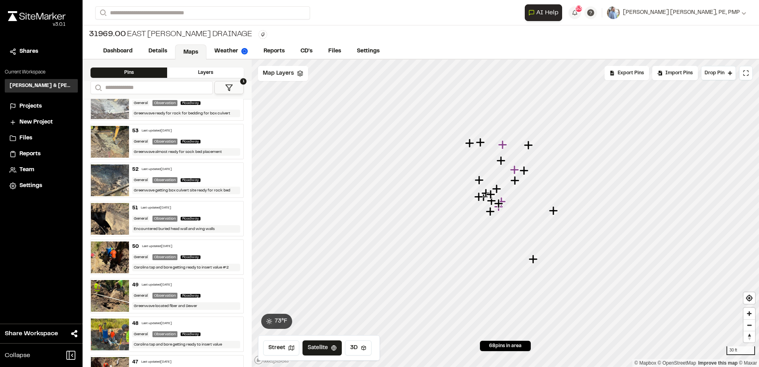
click at [98, 218] on img at bounding box center [110, 219] width 38 height 32
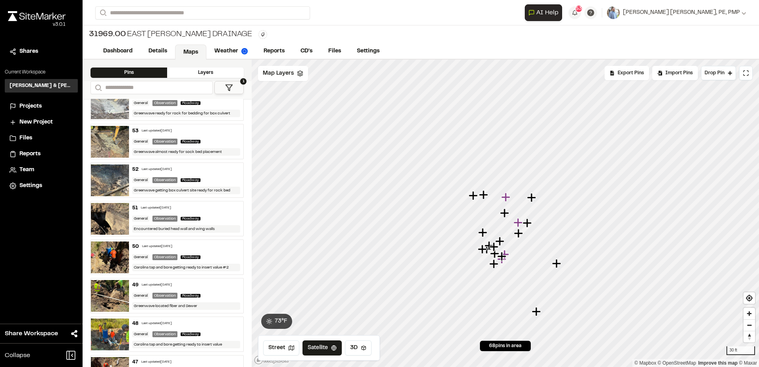
click at [111, 249] on img at bounding box center [110, 257] width 38 height 32
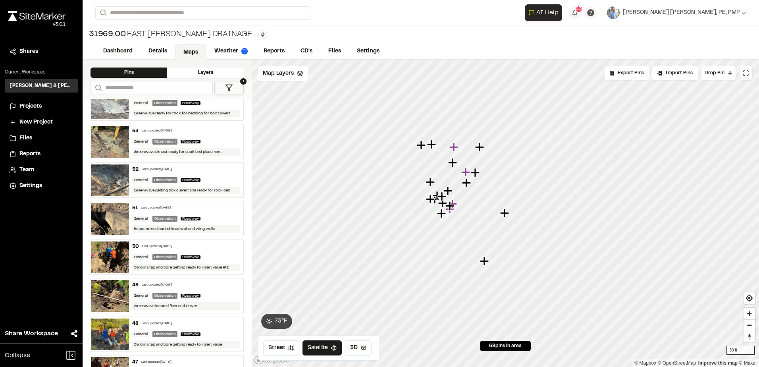
click at [112, 213] on img at bounding box center [110, 219] width 38 height 32
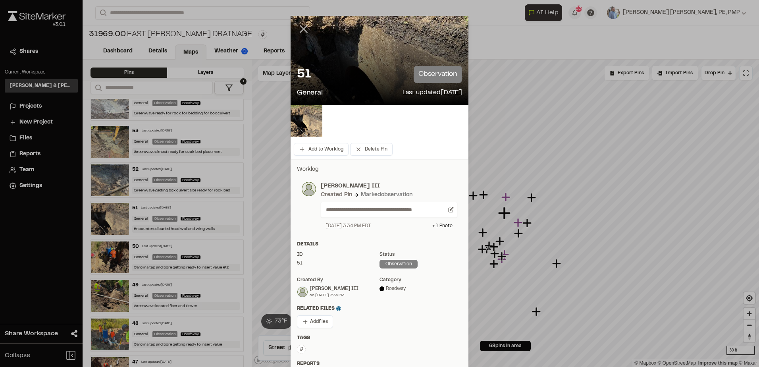
click at [301, 31] on line at bounding box center [304, 29] width 7 height 7
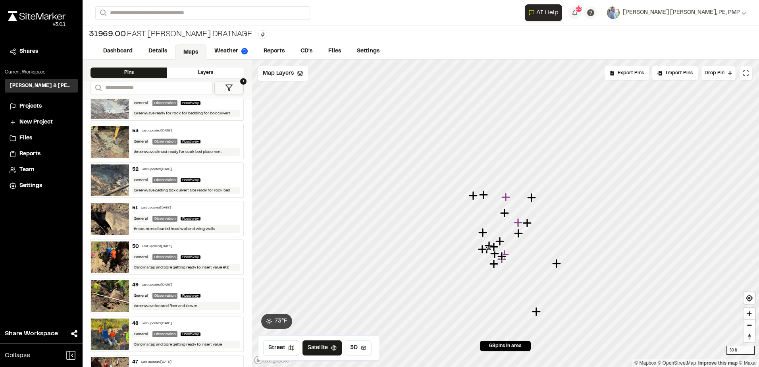
click at [108, 211] on img at bounding box center [110, 219] width 38 height 32
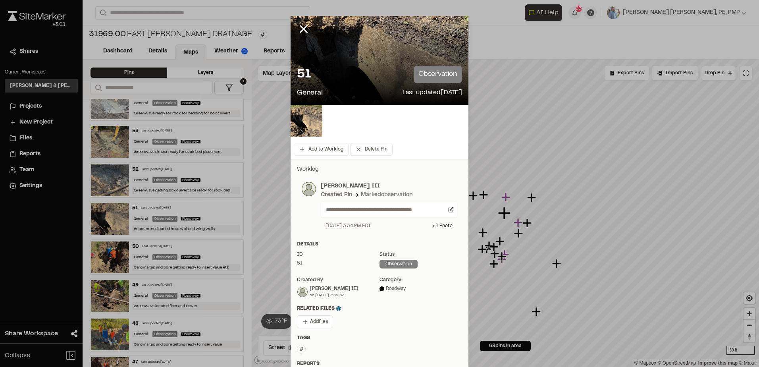
click at [297, 29] on icon at bounding box center [304, 29] width 14 height 14
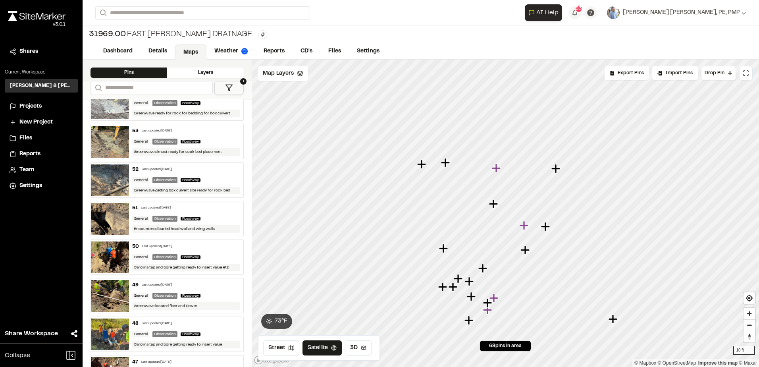
click at [496, 205] on icon "Map marker" at bounding box center [494, 204] width 10 height 10
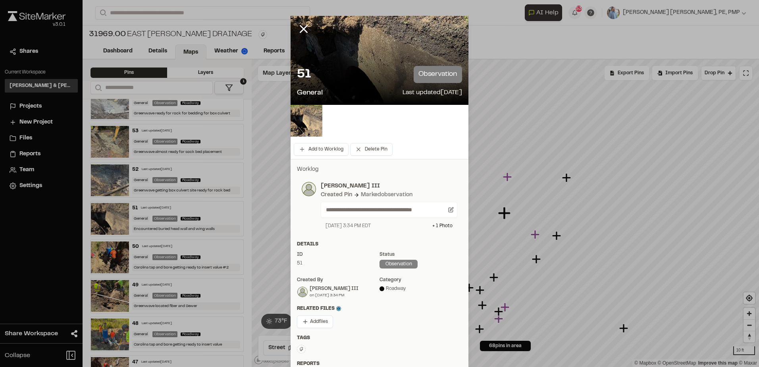
click at [338, 50] on div at bounding box center [380, 60] width 178 height 89
click at [307, 120] on img at bounding box center [307, 121] width 32 height 32
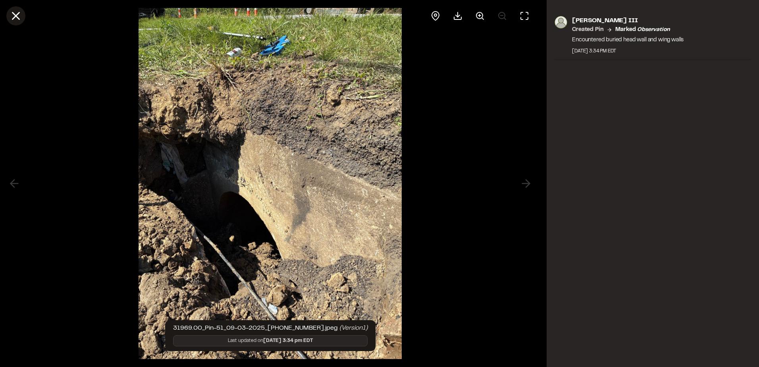
click at [19, 15] on icon at bounding box center [16, 16] width 14 height 14
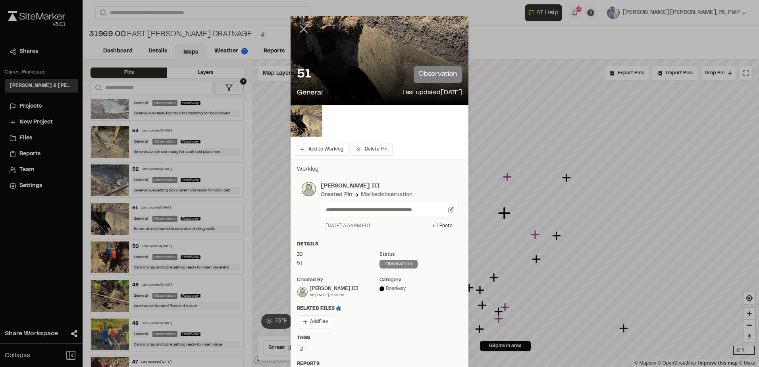
click at [303, 27] on line at bounding box center [304, 29] width 7 height 7
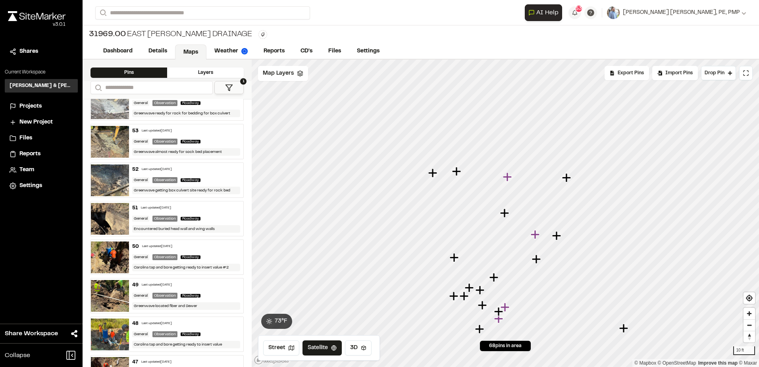
click at [112, 255] on img at bounding box center [110, 257] width 38 height 32
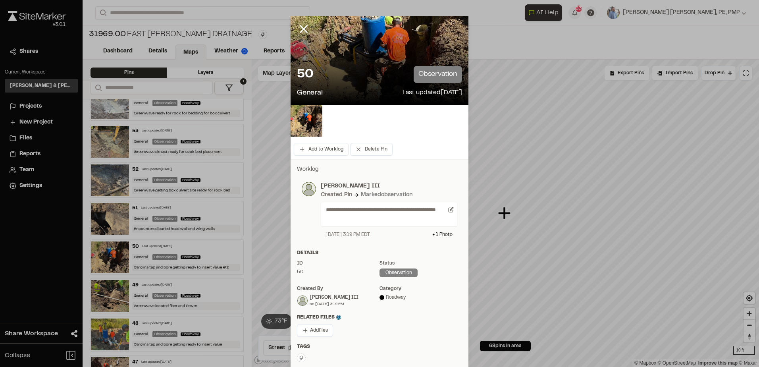
click at [302, 27] on line at bounding box center [304, 29] width 7 height 7
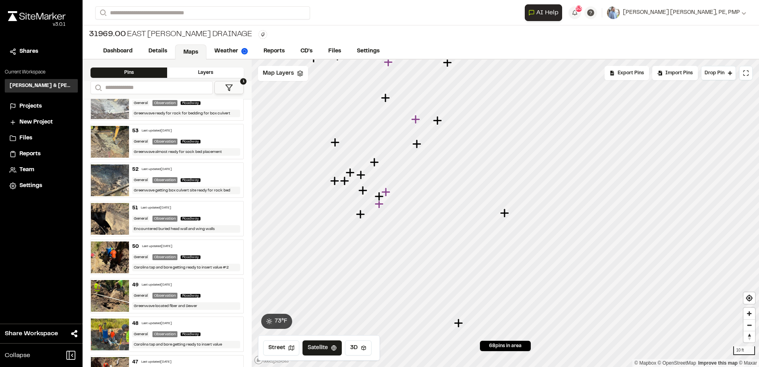
click at [102, 170] on img at bounding box center [110, 180] width 38 height 32
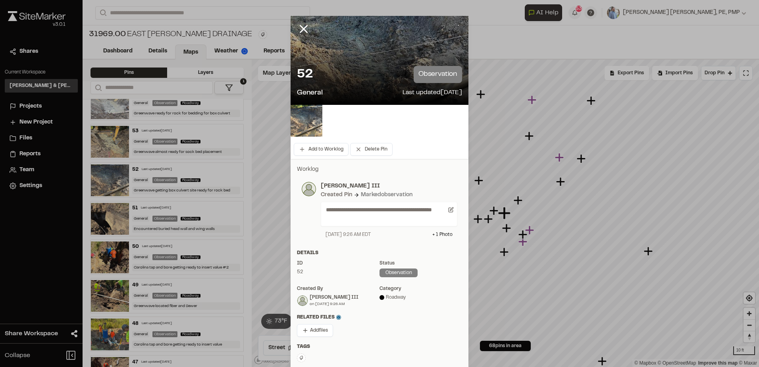
click at [305, 22] on icon at bounding box center [304, 29] width 14 height 14
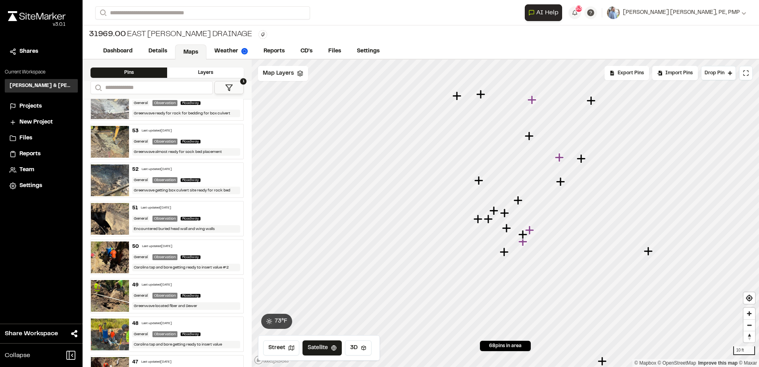
click at [104, 143] on img at bounding box center [110, 142] width 38 height 32
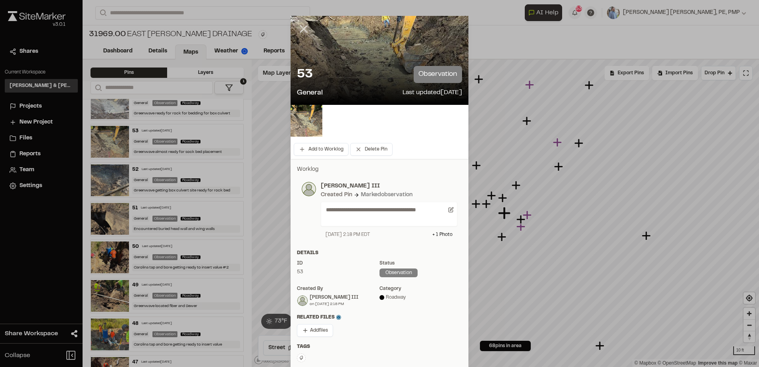
click at [305, 26] on icon at bounding box center [304, 29] width 14 height 14
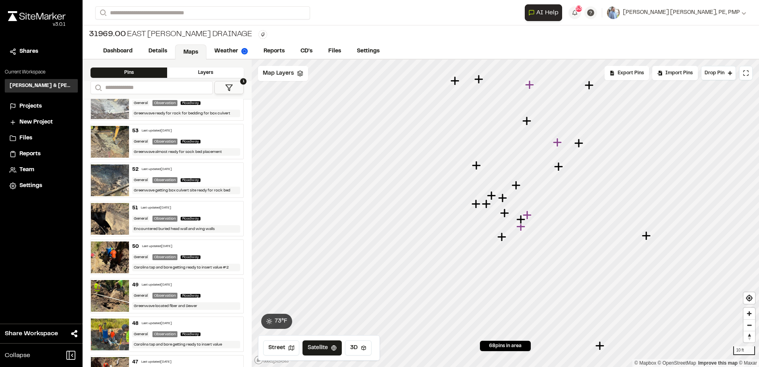
click at [99, 216] on img at bounding box center [110, 219] width 38 height 32
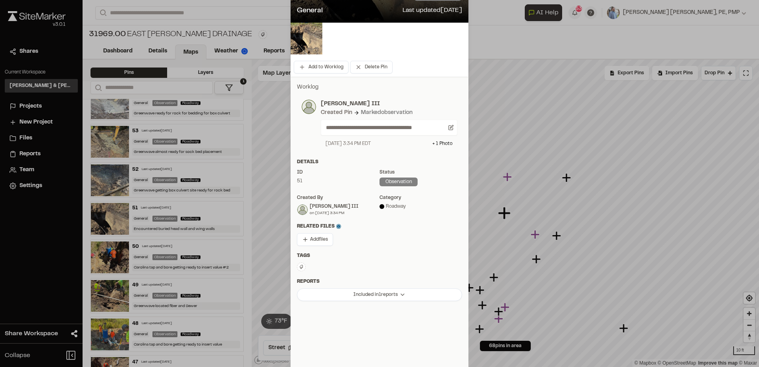
scroll to position [93, 0]
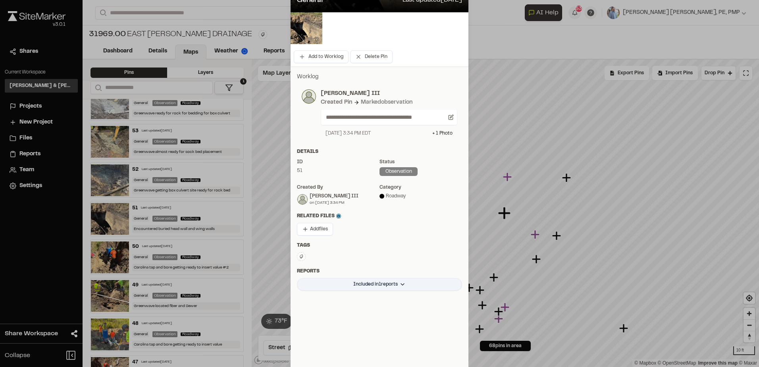
click at [377, 279] on html "Close sidebar v 3.0.1 Shares Current Workspace [PERSON_NAME] & [PERSON_NAME] In…" at bounding box center [379, 183] width 759 height 367
click at [369, 251] on html "Close sidebar v 3.0.1 Shares Current Workspace [PERSON_NAME] & [PERSON_NAME] In…" at bounding box center [379, 183] width 759 height 367
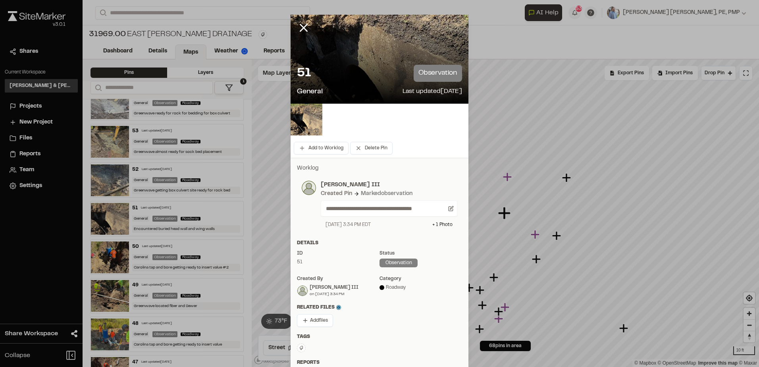
scroll to position [0, 0]
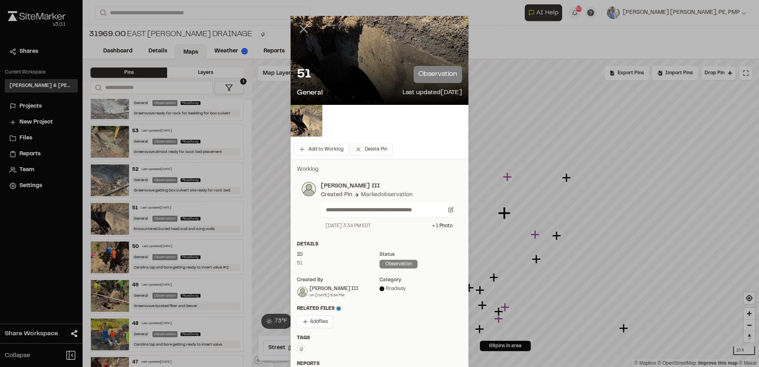
click at [303, 30] on icon at bounding box center [304, 29] width 14 height 14
